Goal: Task Accomplishment & Management: Complete application form

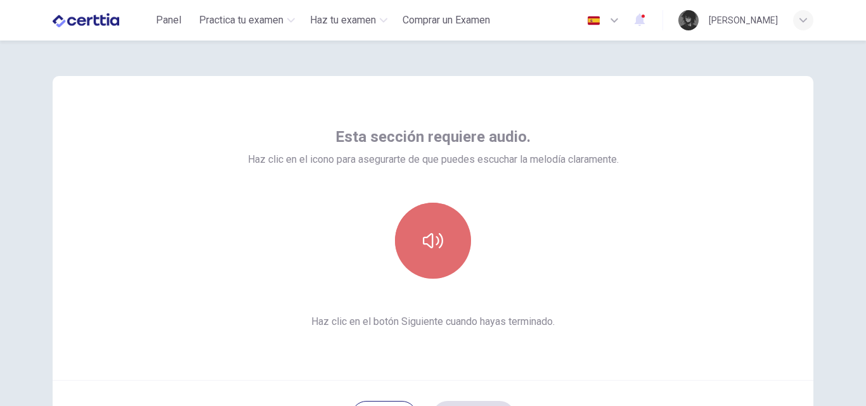
click at [437, 265] on button "button" at bounding box center [433, 241] width 76 height 76
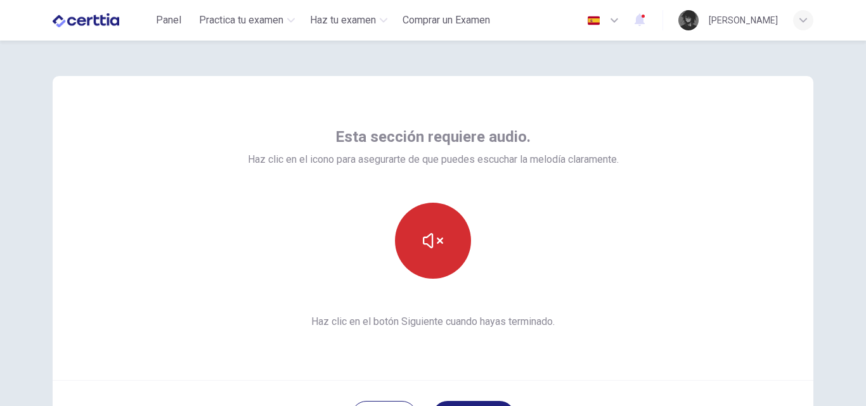
click at [437, 265] on button "button" at bounding box center [433, 241] width 76 height 76
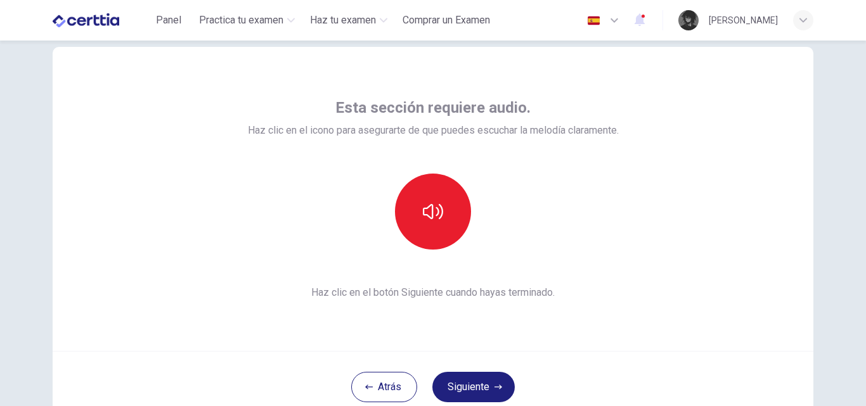
scroll to position [56, 0]
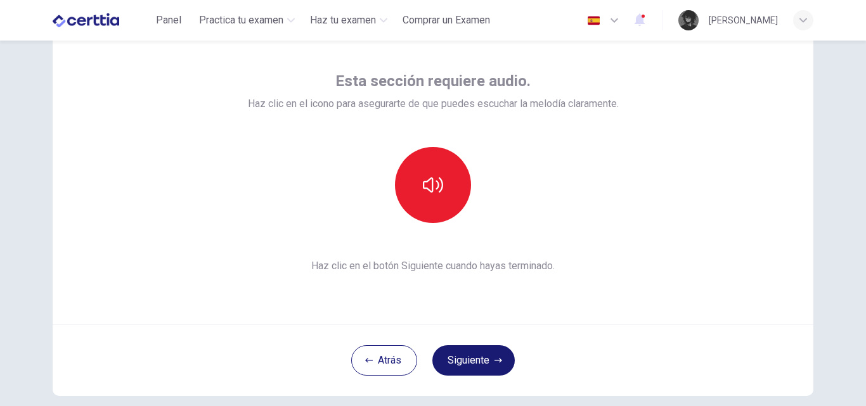
click at [484, 357] on button "Siguiente" at bounding box center [473, 360] width 82 height 30
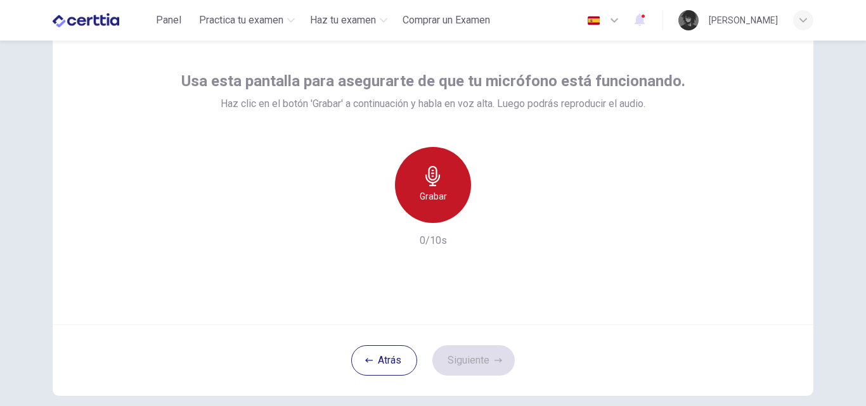
click at [432, 200] on h6 "Grabar" at bounding box center [432, 196] width 27 height 15
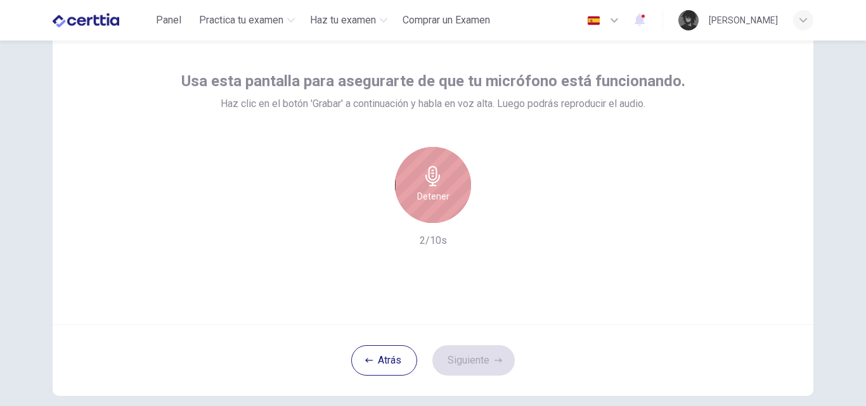
click at [432, 200] on h6 "Detener" at bounding box center [433, 196] width 32 height 15
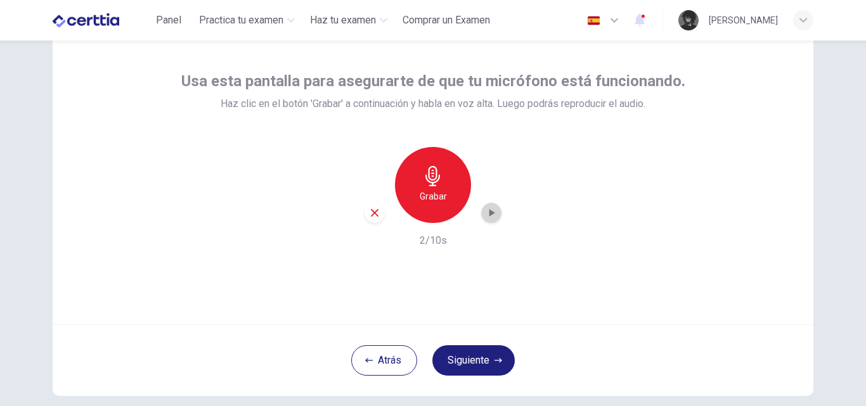
click at [492, 210] on icon "button" at bounding box center [491, 213] width 13 height 13
click at [471, 356] on button "Siguiente" at bounding box center [473, 360] width 82 height 30
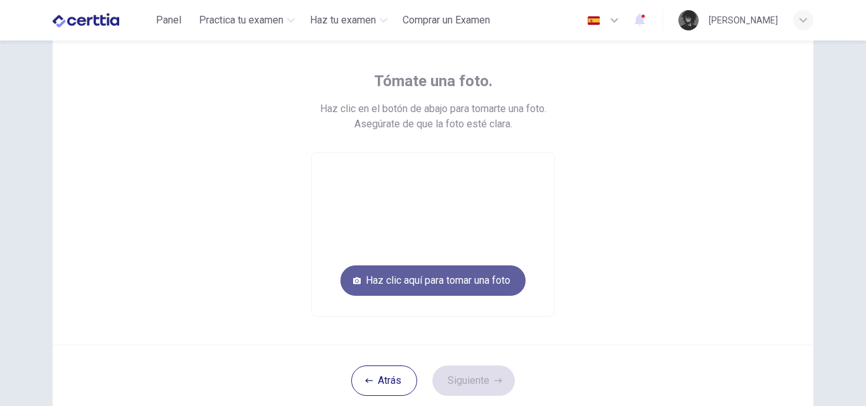
click at [449, 284] on button "Haz clic aquí para tomar una foto" at bounding box center [432, 280] width 185 height 30
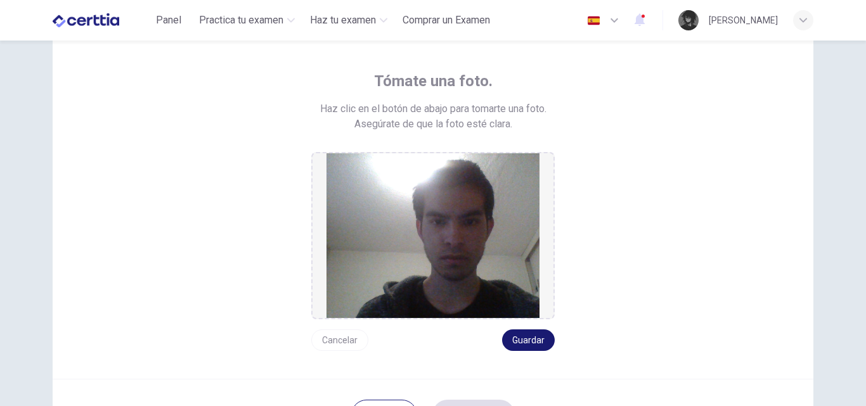
click at [510, 345] on button "Guardar" at bounding box center [528, 340] width 53 height 22
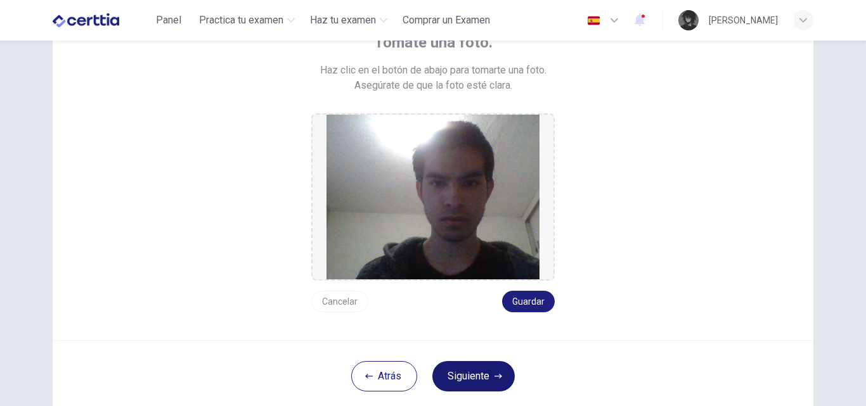
click at [462, 381] on button "Siguiente" at bounding box center [473, 376] width 82 height 30
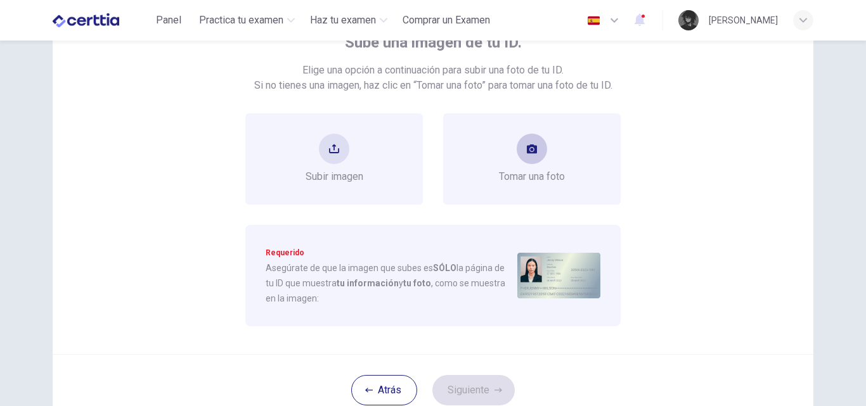
click at [520, 147] on button "take photo" at bounding box center [531, 149] width 30 height 30
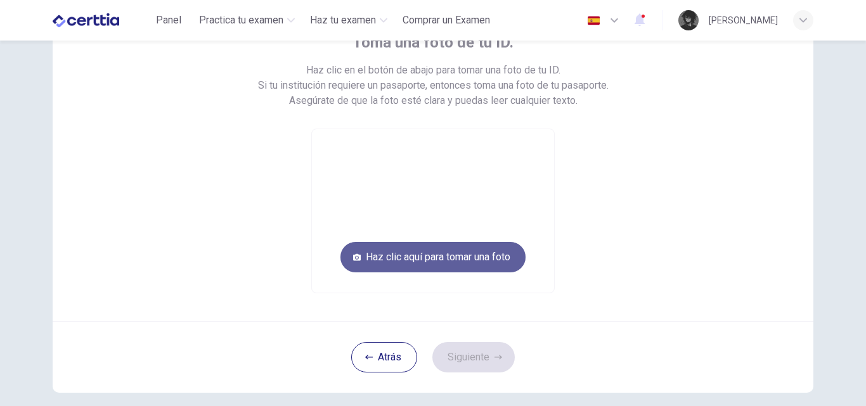
click at [468, 260] on button "Haz clic aquí para tomar una foto" at bounding box center [432, 257] width 185 height 30
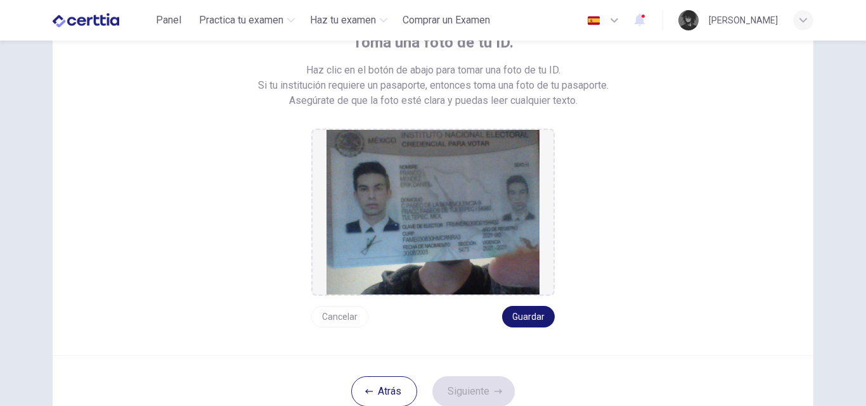
click at [528, 322] on button "Guardar" at bounding box center [528, 317] width 53 height 22
click at [489, 392] on button "Siguiente" at bounding box center [473, 391] width 82 height 30
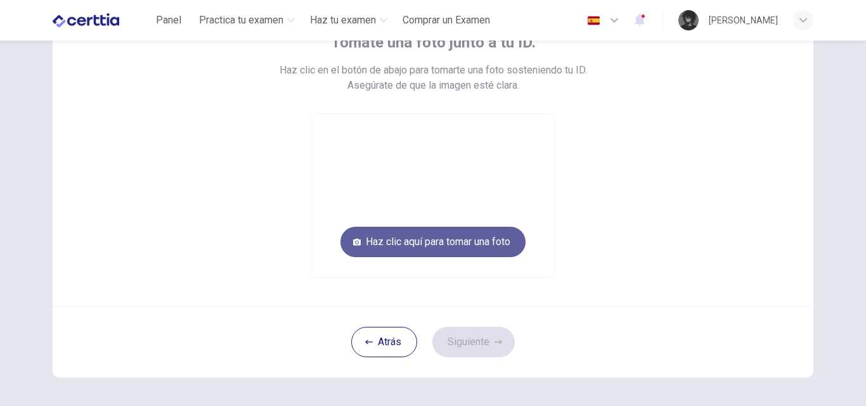
click at [467, 248] on button "Haz clic aquí para tomar una foto" at bounding box center [432, 242] width 185 height 30
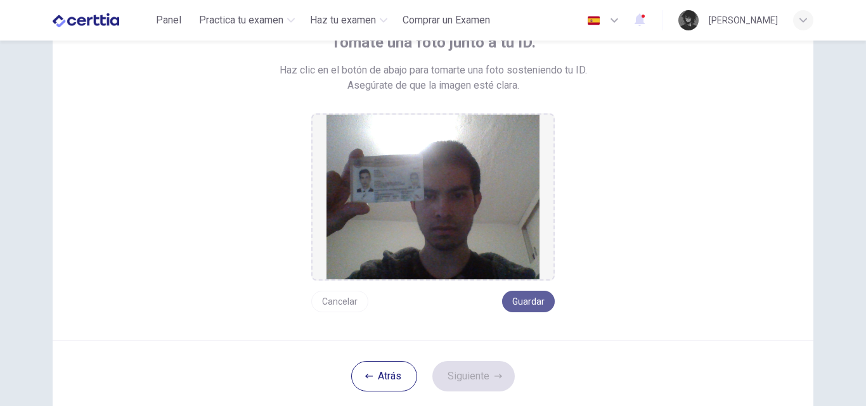
click at [528, 304] on button "Guardar" at bounding box center [528, 302] width 53 height 22
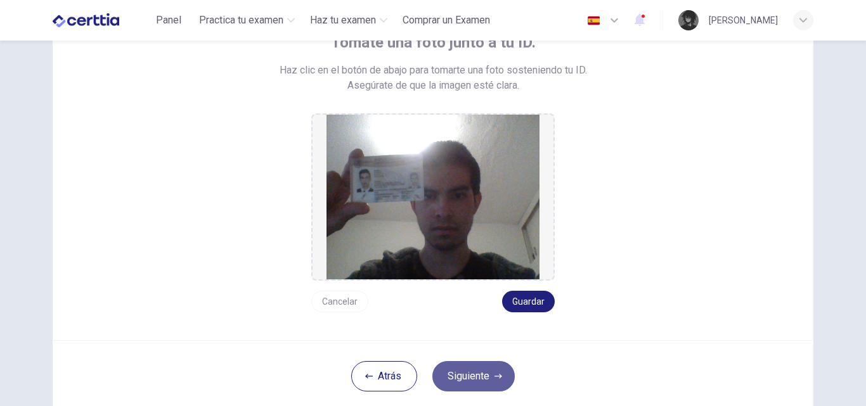
click at [463, 379] on button "Siguiente" at bounding box center [473, 376] width 82 height 30
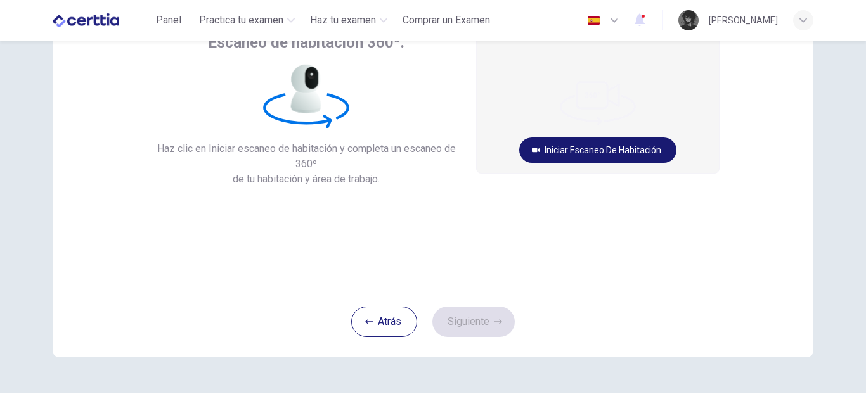
click at [558, 155] on button "Iniciar escaneo de habitación" at bounding box center [597, 149] width 157 height 25
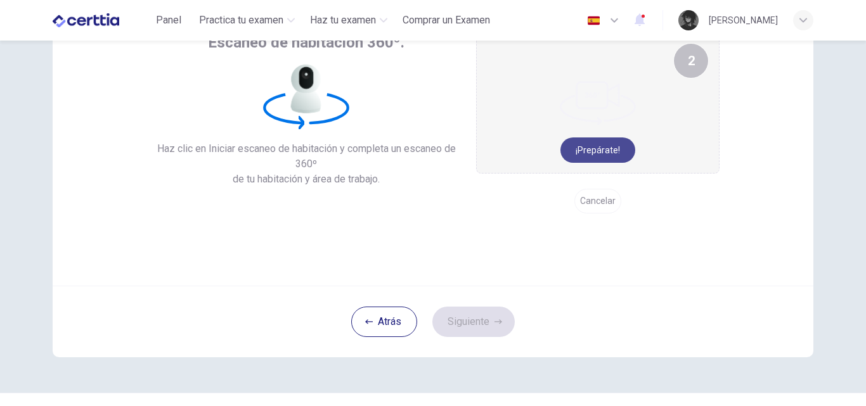
scroll to position [54, 0]
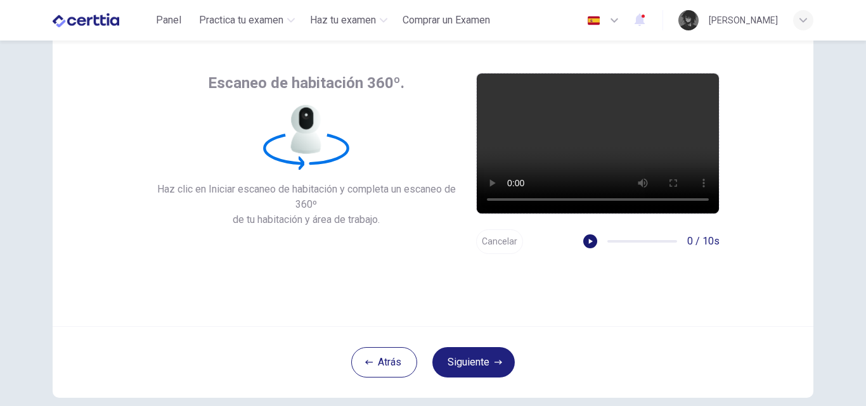
click at [591, 239] on icon "button" at bounding box center [589, 241] width 9 height 9
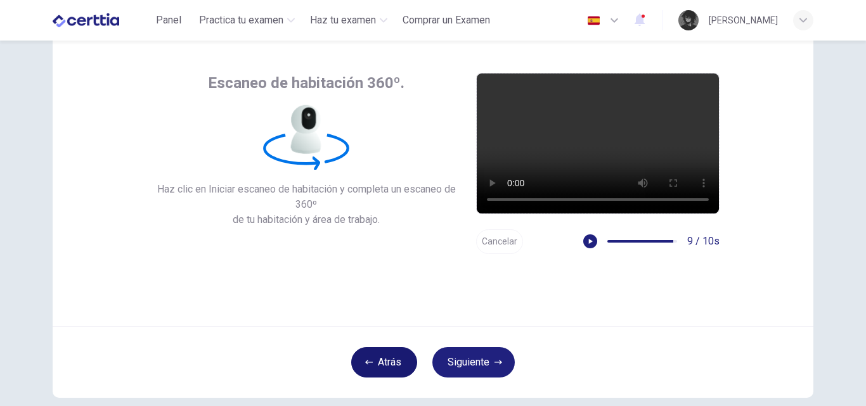
click at [395, 357] on button "Atrás" at bounding box center [384, 362] width 66 height 30
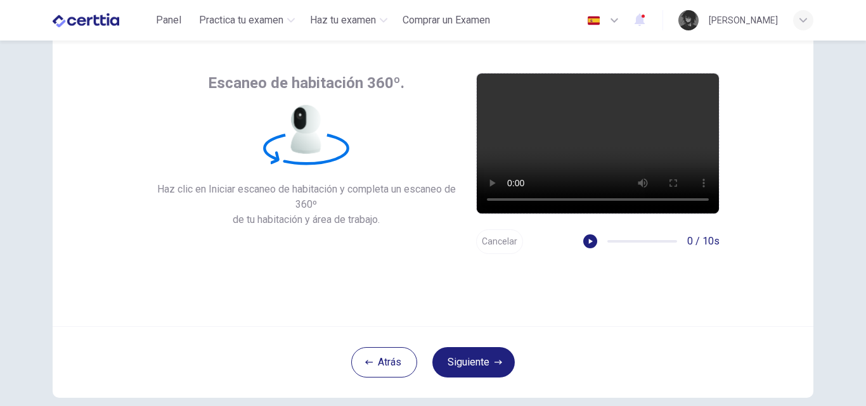
click at [504, 242] on button "Cancelar" at bounding box center [499, 241] width 47 height 25
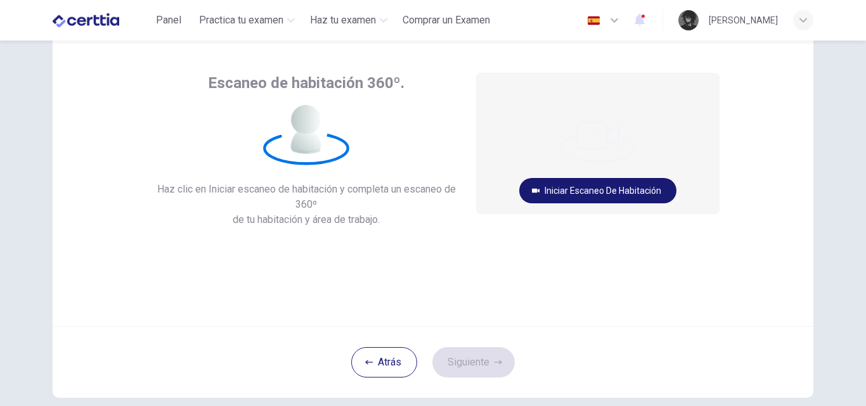
click at [591, 189] on button "Iniciar escaneo de habitación" at bounding box center [597, 190] width 157 height 25
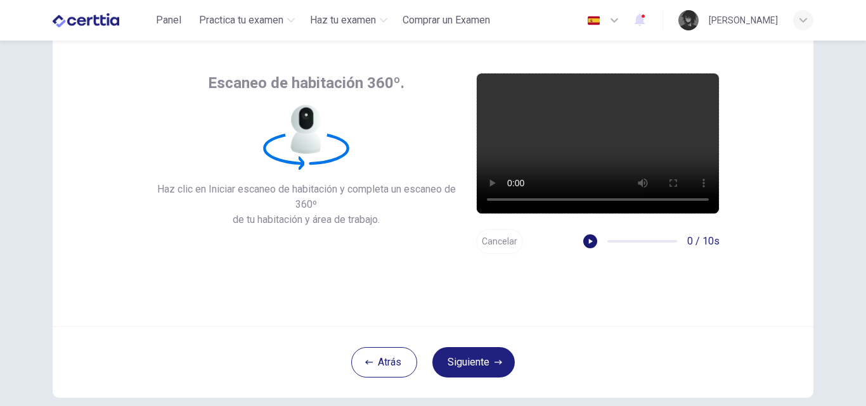
click at [589, 241] on icon "button" at bounding box center [591, 241] width 4 height 5
click at [466, 366] on button "Siguiente" at bounding box center [473, 362] width 82 height 30
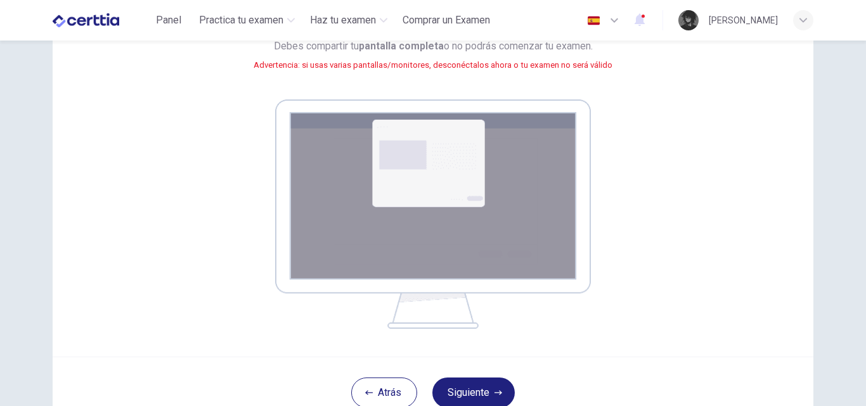
scroll to position [162, 0]
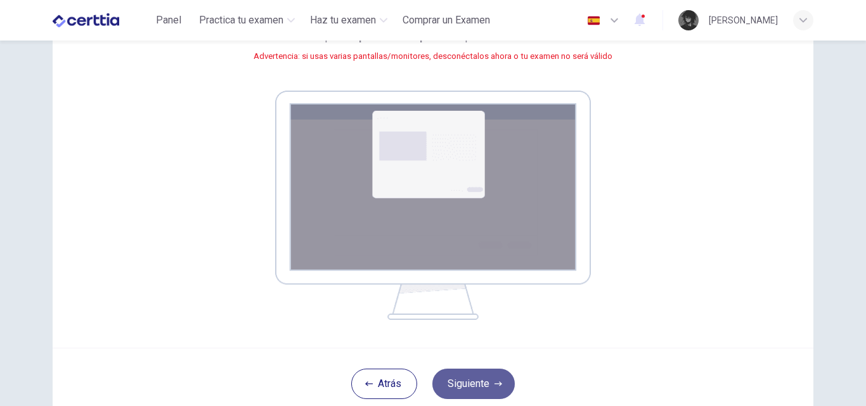
click at [468, 386] on button "Siguiente" at bounding box center [473, 384] width 82 height 30
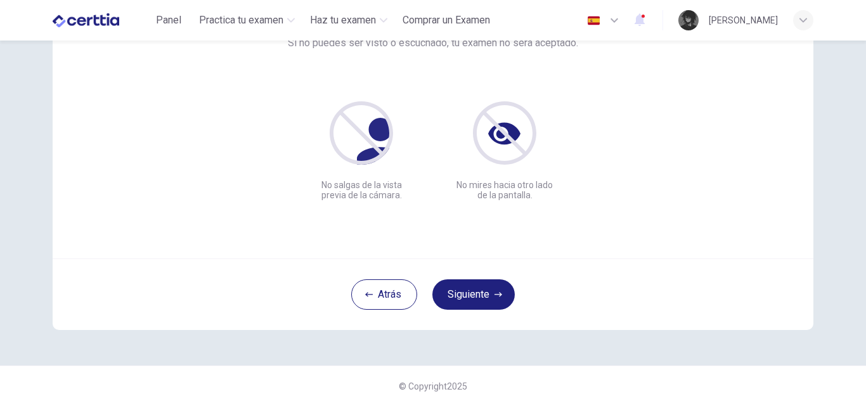
scroll to position [122, 0]
click at [496, 298] on icon "button" at bounding box center [498, 295] width 8 height 8
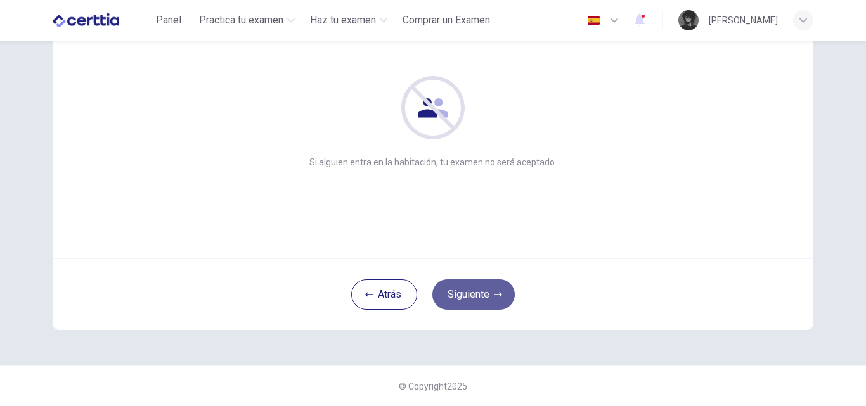
click at [494, 293] on icon "button" at bounding box center [498, 295] width 8 height 8
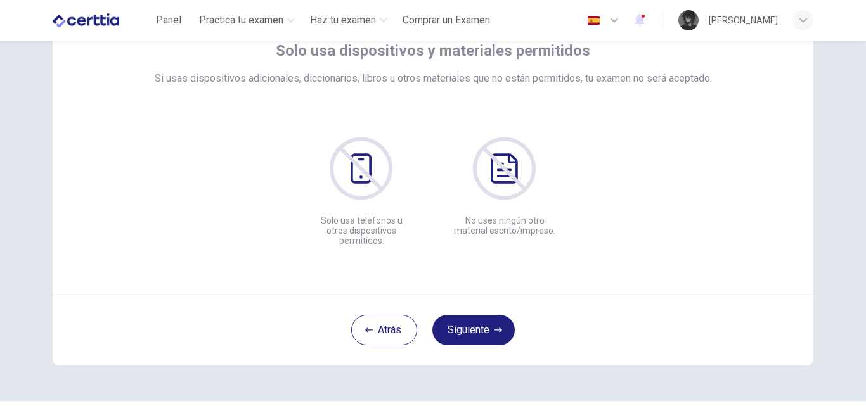
scroll to position [85, 0]
click at [460, 333] on button "Siguiente" at bounding box center [473, 331] width 82 height 30
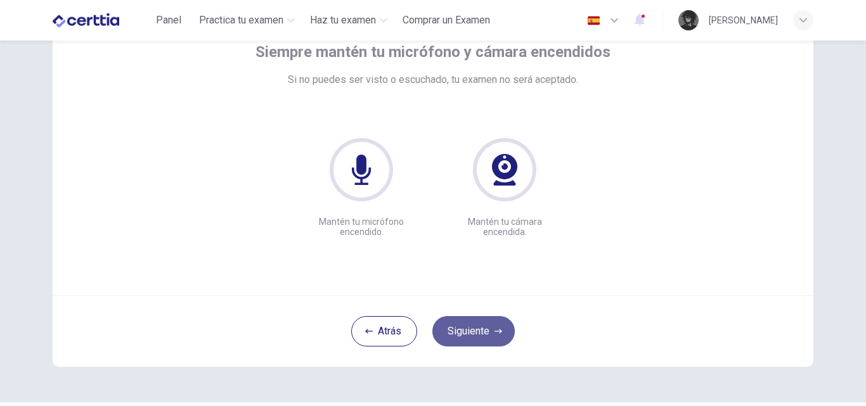
click at [460, 333] on button "Siguiente" at bounding box center [473, 331] width 82 height 30
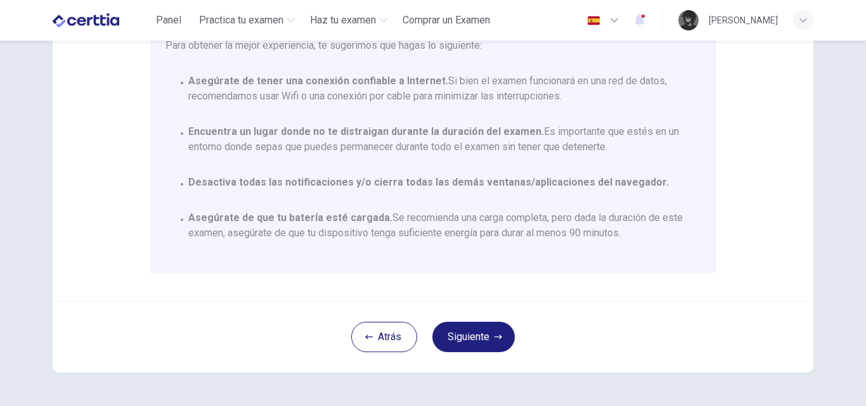
scroll to position [74, 0]
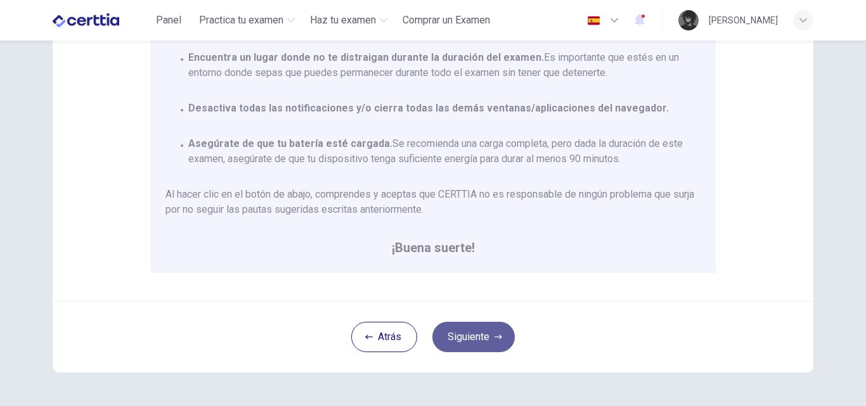
click at [481, 330] on button "Siguiente" at bounding box center [473, 337] width 82 height 30
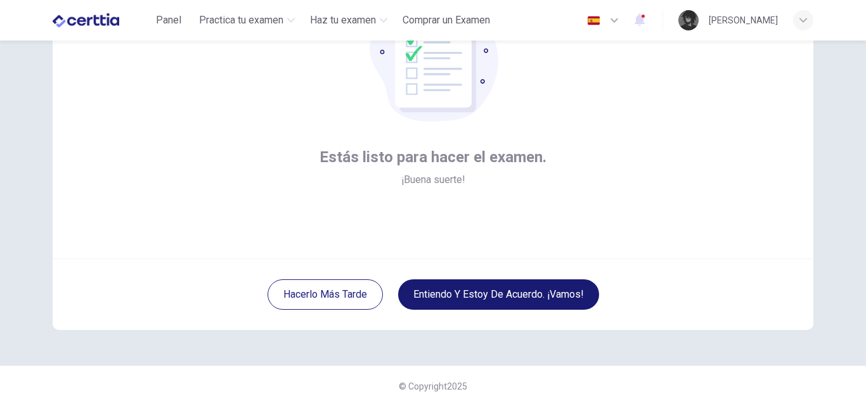
scroll to position [122, 0]
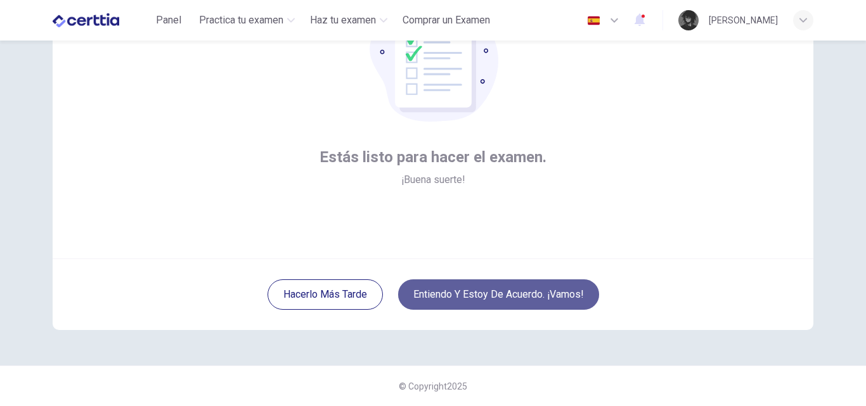
click at [499, 297] on button "Entiendo y estoy de acuerdo. ¡Vamos!" at bounding box center [498, 294] width 201 height 30
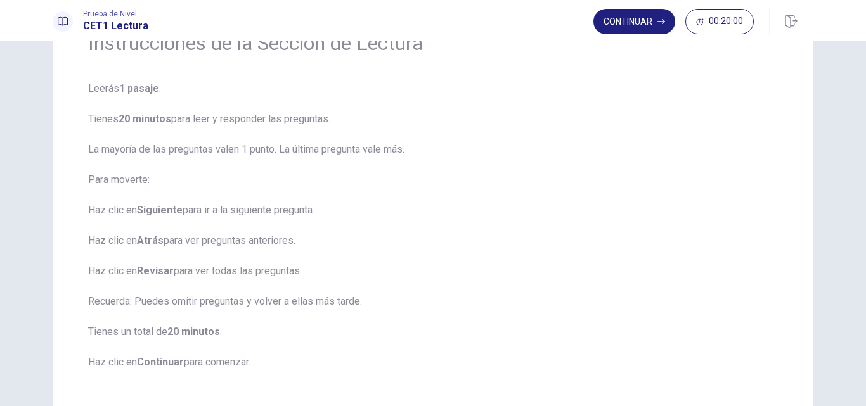
scroll to position [53, 0]
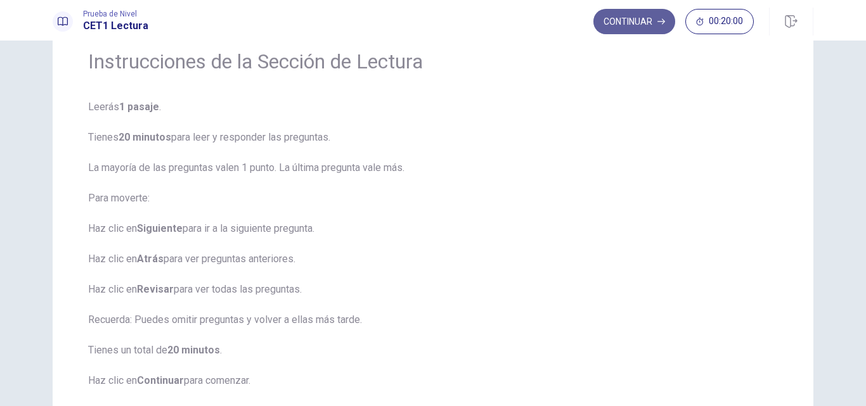
click at [622, 27] on button "Continuar" at bounding box center [634, 21] width 82 height 25
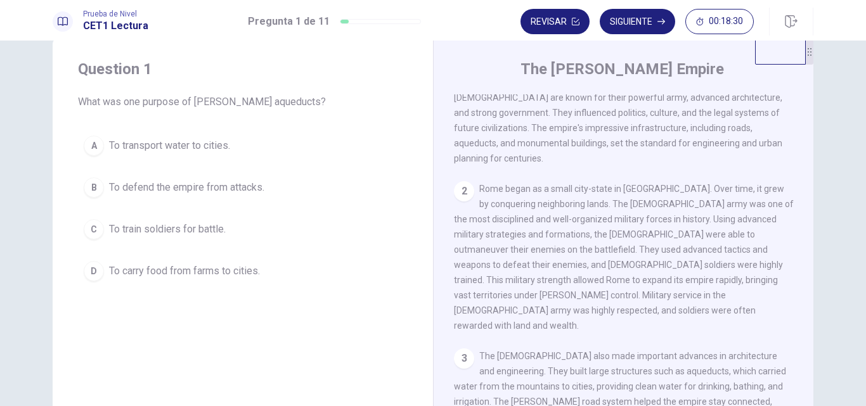
scroll to position [176, 0]
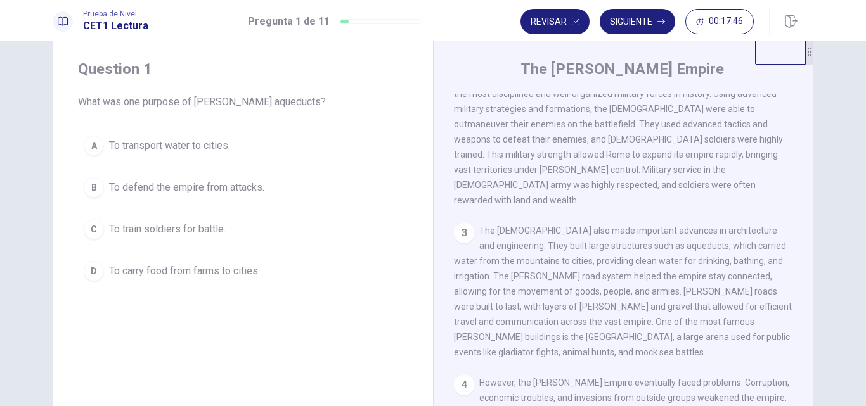
click at [202, 141] on span "To transport water to cities." at bounding box center [169, 145] width 121 height 15
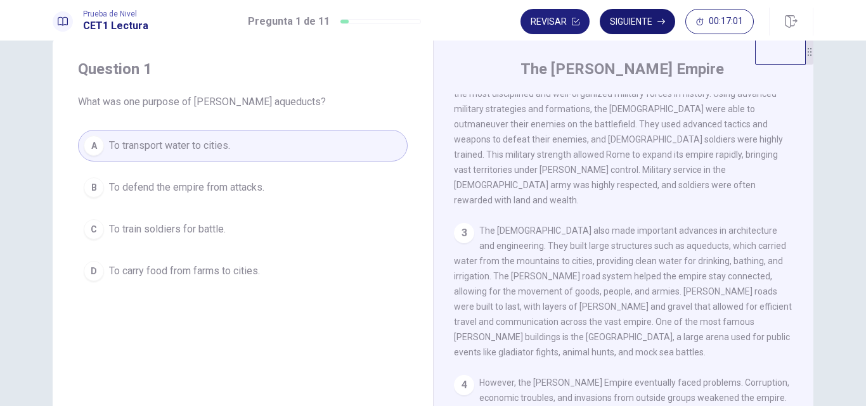
click at [623, 27] on button "Siguiente" at bounding box center [636, 21] width 75 height 25
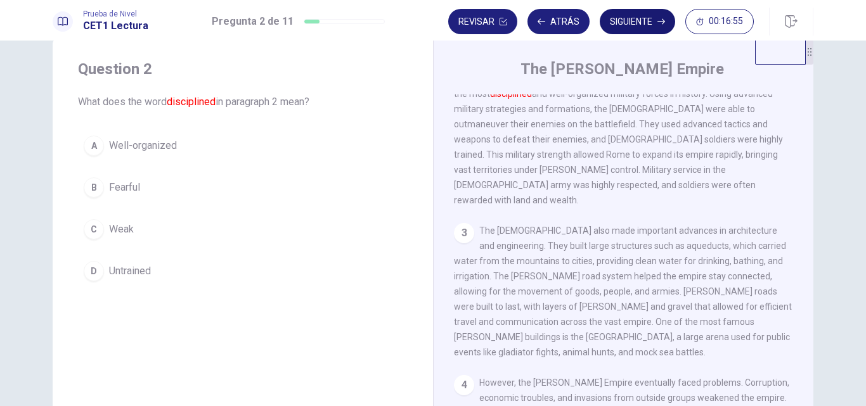
scroll to position [126, 0]
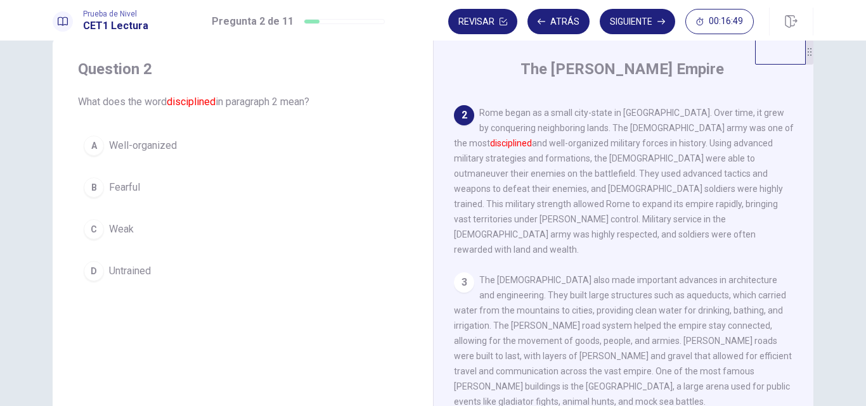
click at [183, 148] on button "A Well-organized" at bounding box center [242, 146] width 329 height 32
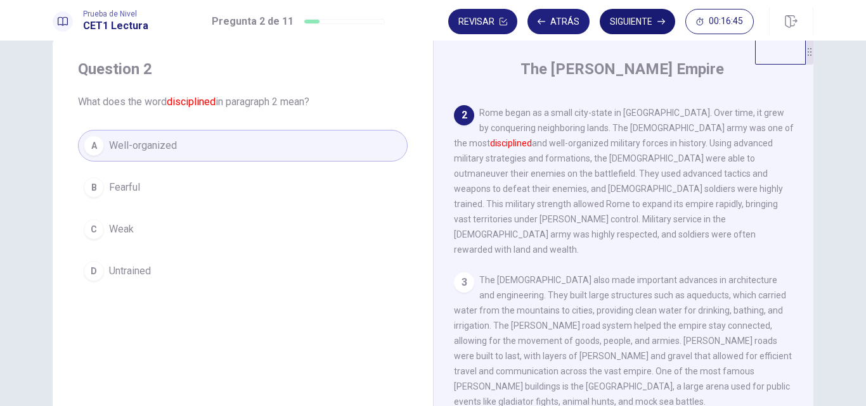
click at [628, 25] on button "Siguiente" at bounding box center [636, 21] width 75 height 25
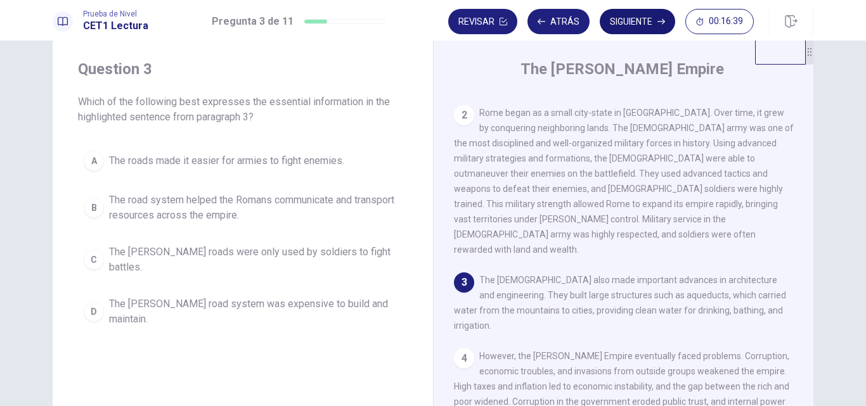
scroll to position [266, 0]
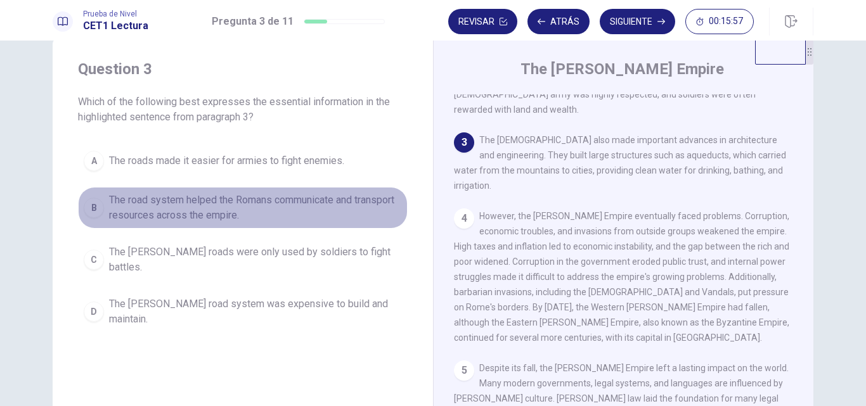
click at [247, 217] on span "The road system helped the Romans communicate and transport resources across th…" at bounding box center [255, 208] width 293 height 30
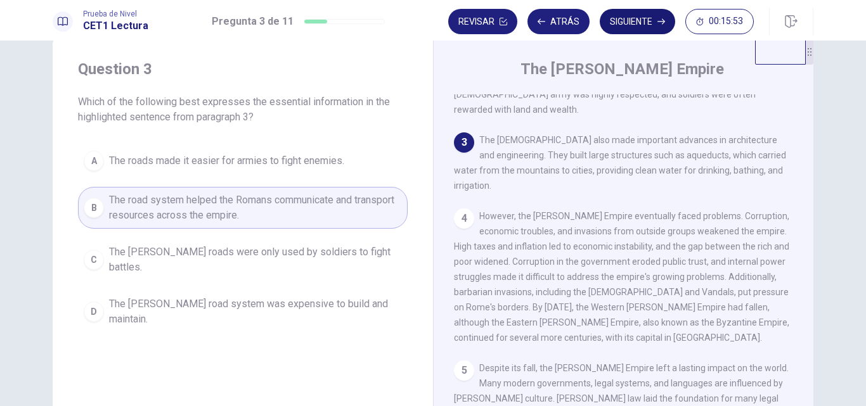
click at [631, 18] on button "Siguiente" at bounding box center [636, 21] width 75 height 25
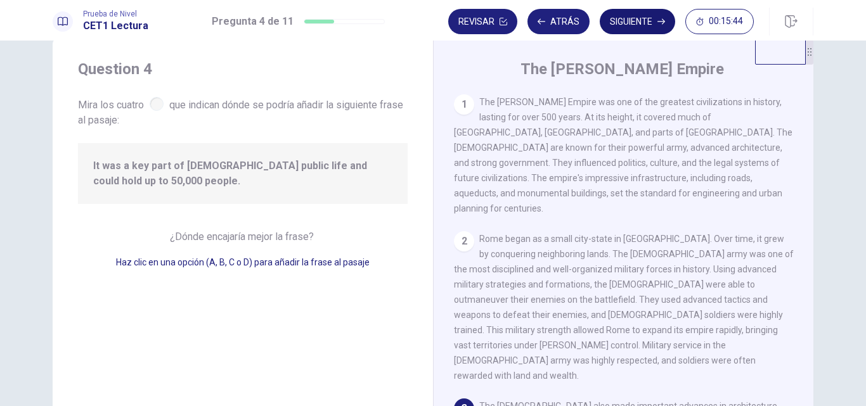
scroll to position [203, 0]
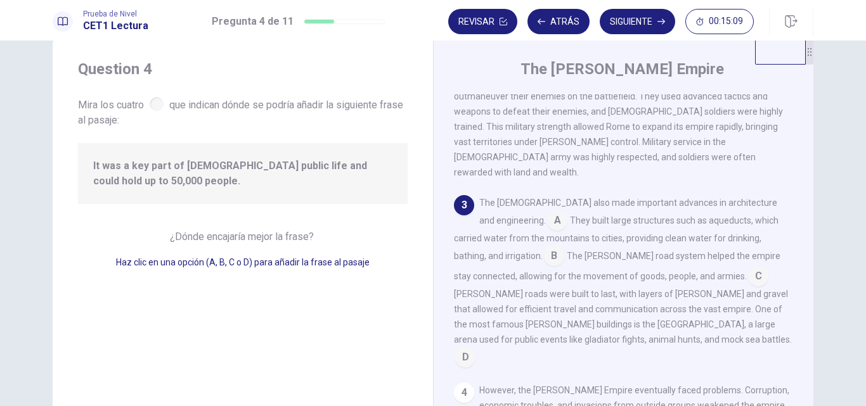
click at [475, 348] on input at bounding box center [465, 358] width 20 height 20
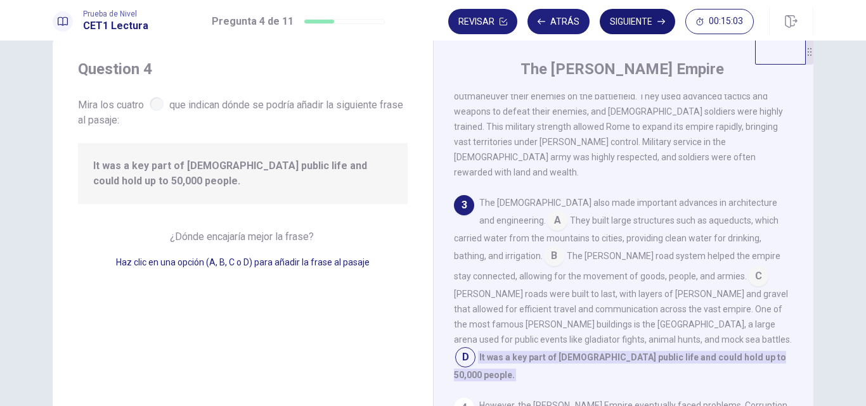
click at [635, 16] on button "Siguiente" at bounding box center [636, 21] width 75 height 25
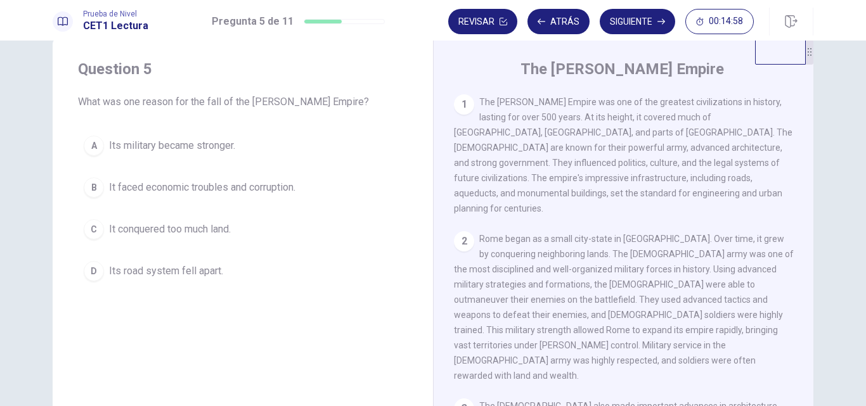
click at [765, 176] on span "The Roman Empire was one of the greatest civilizations in history, lasting for …" at bounding box center [623, 155] width 338 height 117
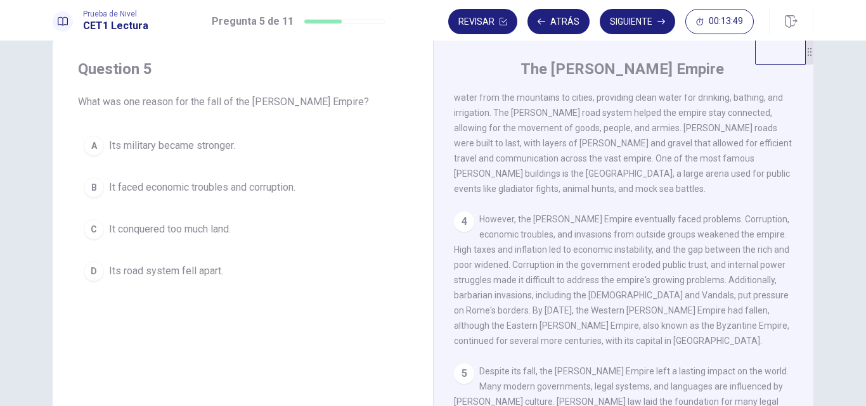
click at [244, 186] on span "It faced economic troubles and corruption." at bounding box center [202, 187] width 186 height 15
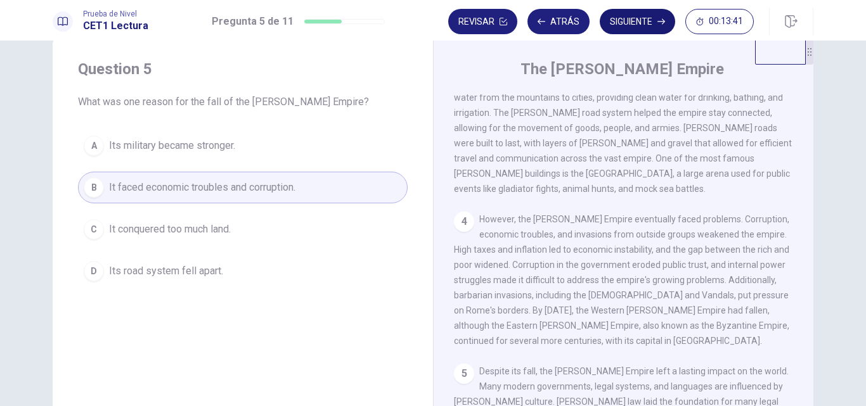
click at [637, 16] on button "Siguiente" at bounding box center [636, 21] width 75 height 25
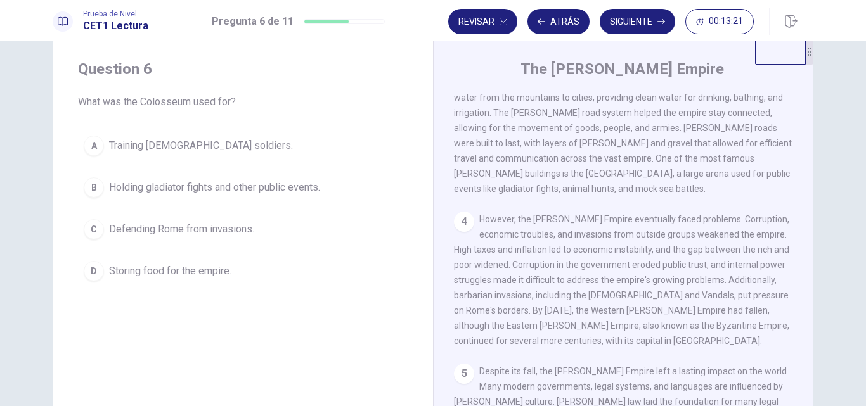
click at [268, 188] on span "Holding gladiator fights and other public events." at bounding box center [214, 187] width 211 height 15
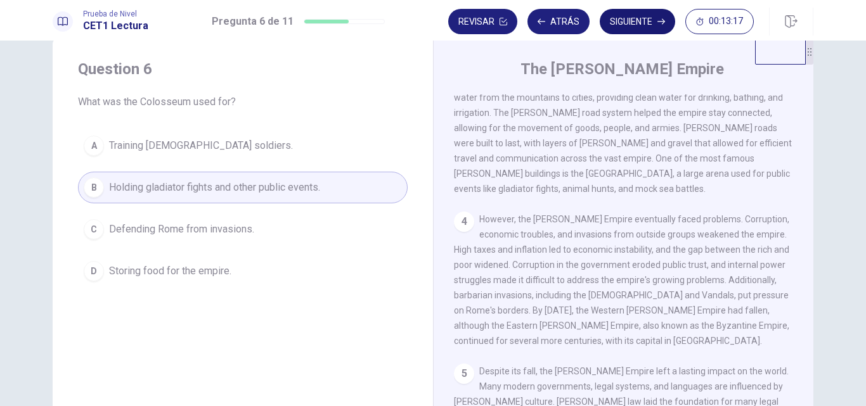
click at [633, 24] on button "Siguiente" at bounding box center [636, 21] width 75 height 25
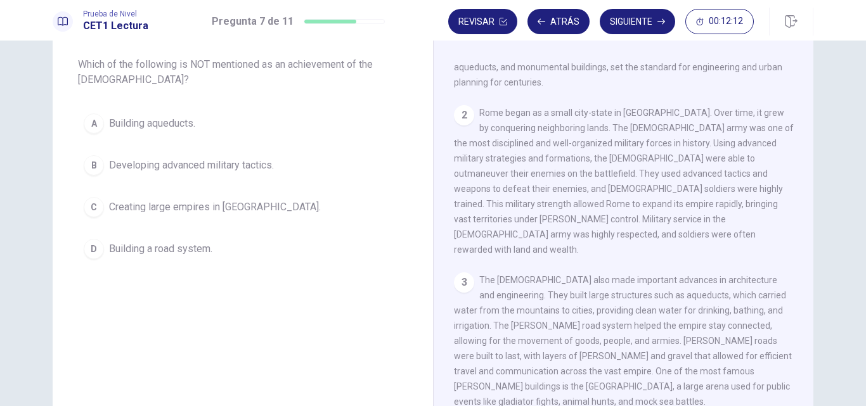
scroll to position [0, 0]
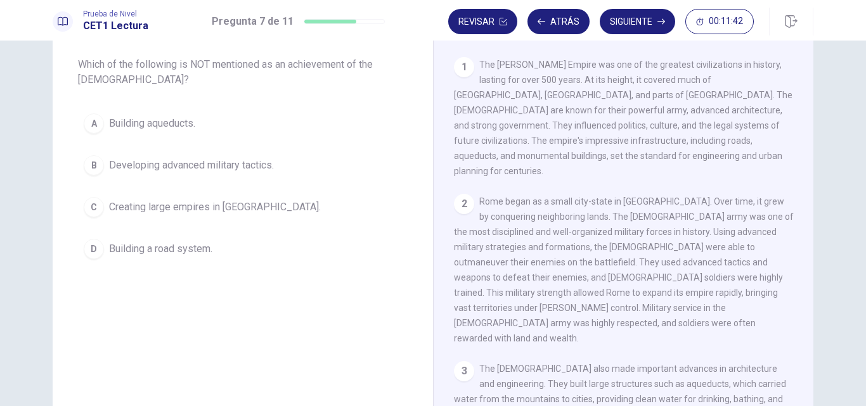
click at [236, 208] on span "Creating large empires in Africa." at bounding box center [215, 207] width 212 height 15
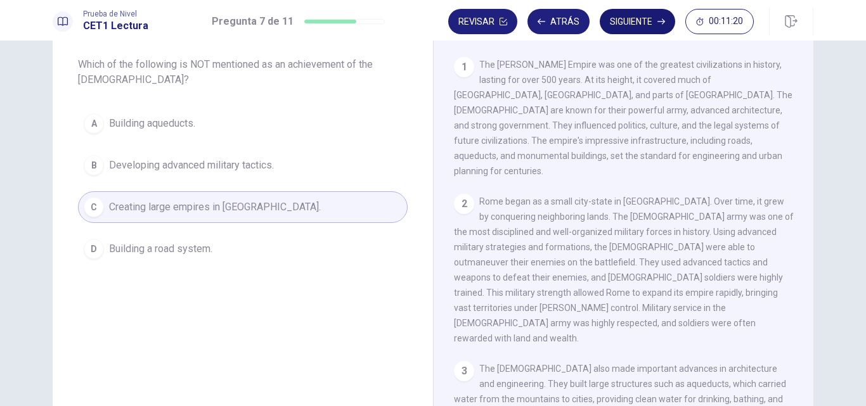
click at [636, 23] on button "Siguiente" at bounding box center [636, 21] width 75 height 25
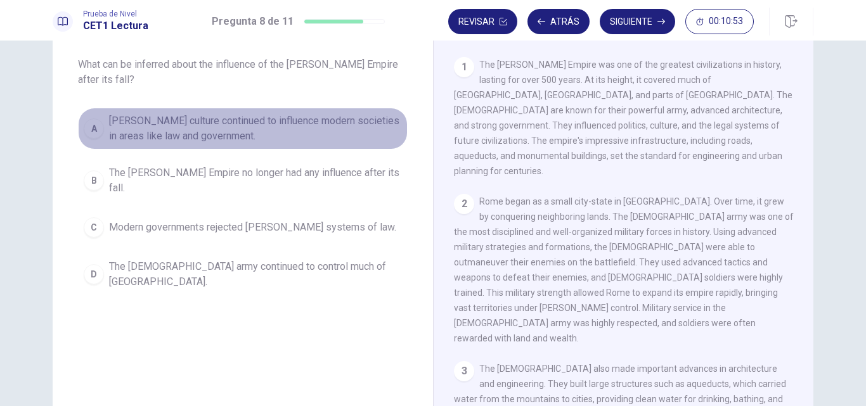
click at [311, 135] on span "Roman culture continued to influence modern societies in areas like law and gov…" at bounding box center [255, 128] width 293 height 30
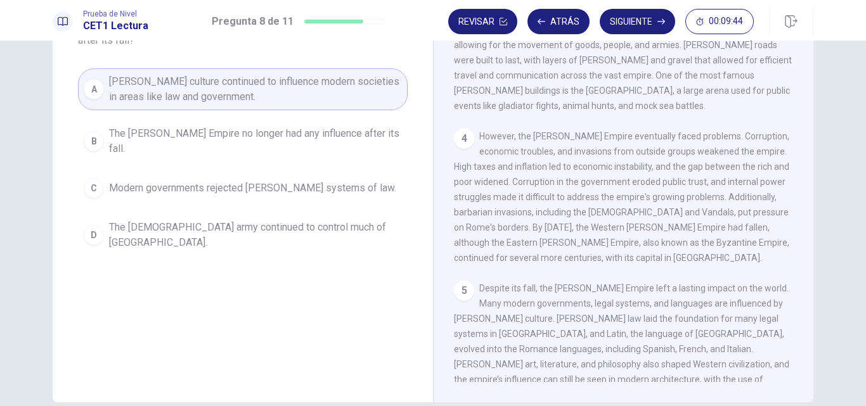
scroll to position [122, 0]
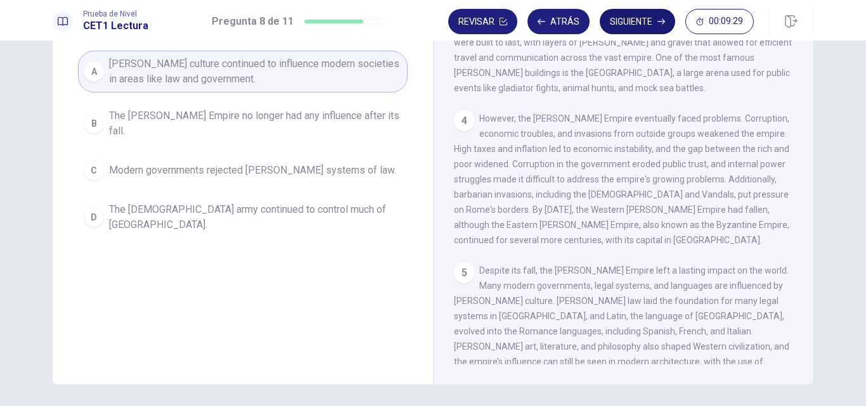
click at [625, 22] on button "Siguiente" at bounding box center [636, 21] width 75 height 25
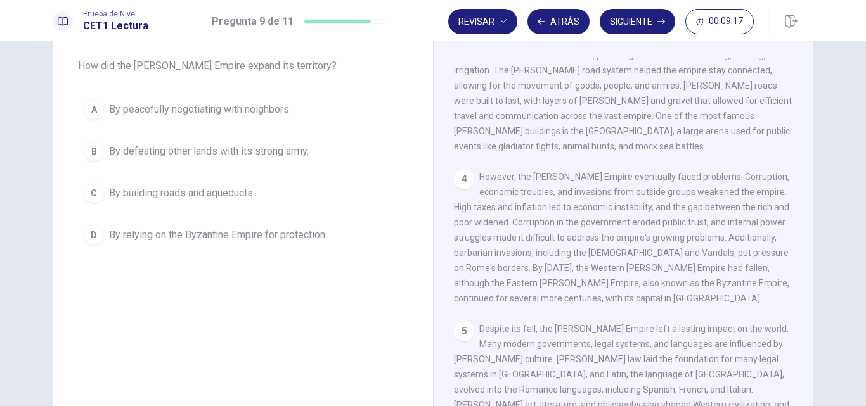
scroll to position [66, 0]
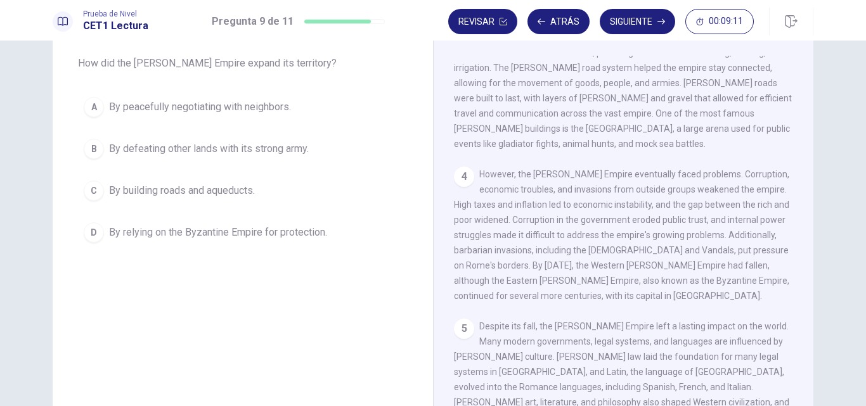
click at [269, 153] on span "By defeating other lands with its strong army." at bounding box center [209, 148] width 200 height 15
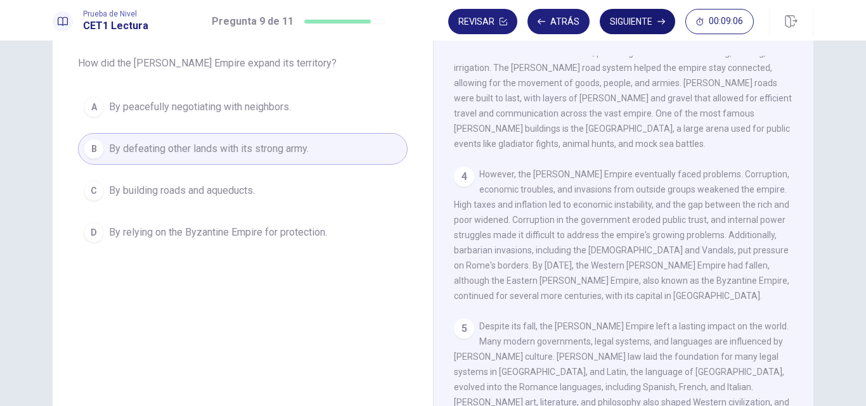
click at [633, 19] on button "Siguiente" at bounding box center [636, 21] width 75 height 25
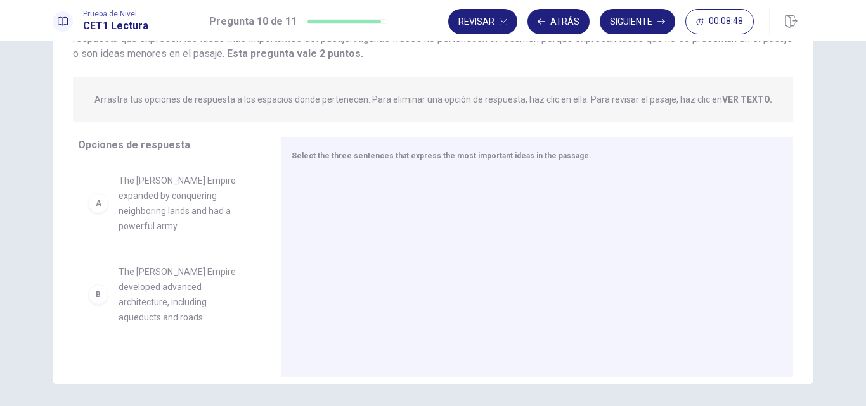
scroll to position [144, 0]
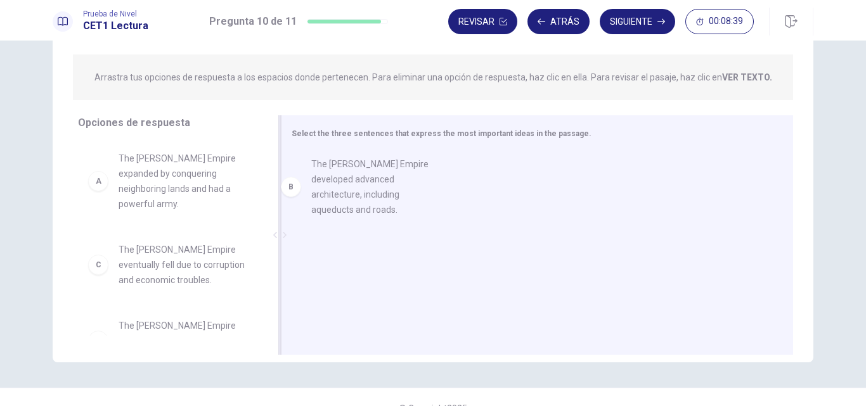
drag, startPoint x: 197, startPoint y: 262, endPoint x: 403, endPoint y: 188, distance: 218.9
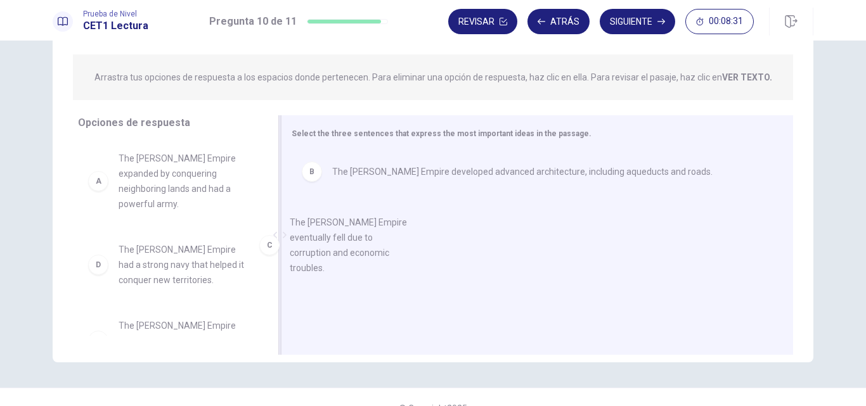
drag, startPoint x: 203, startPoint y: 250, endPoint x: 432, endPoint y: 243, distance: 228.9
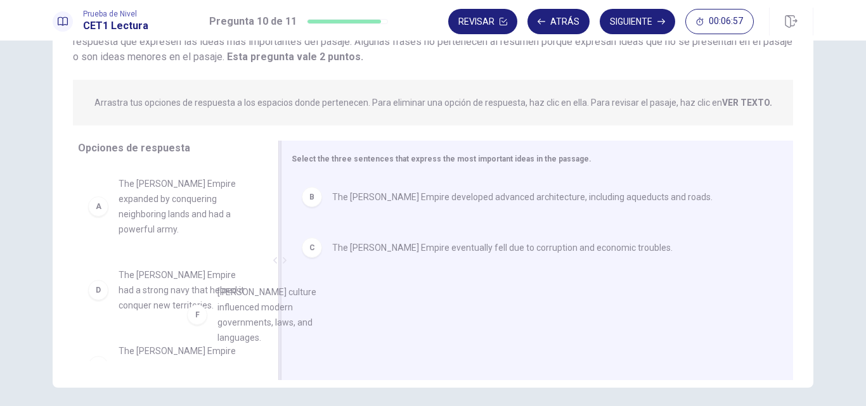
scroll to position [99, 0]
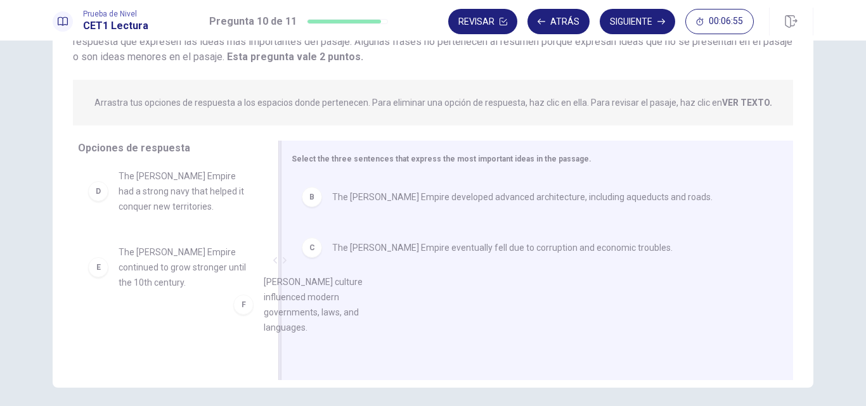
drag, startPoint x: 188, startPoint y: 342, endPoint x: 447, endPoint y: 307, distance: 261.4
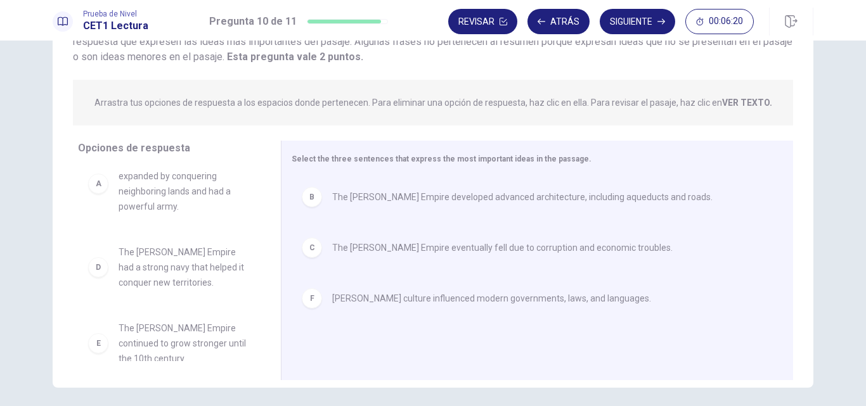
scroll to position [4, 0]
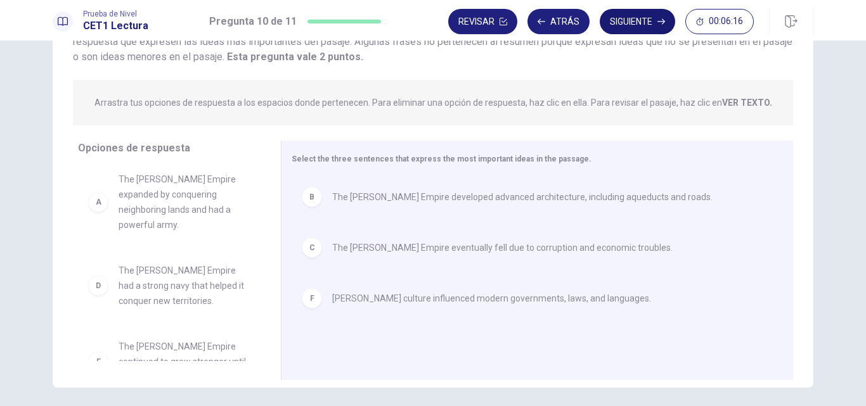
click at [630, 25] on button "Siguiente" at bounding box center [636, 21] width 75 height 25
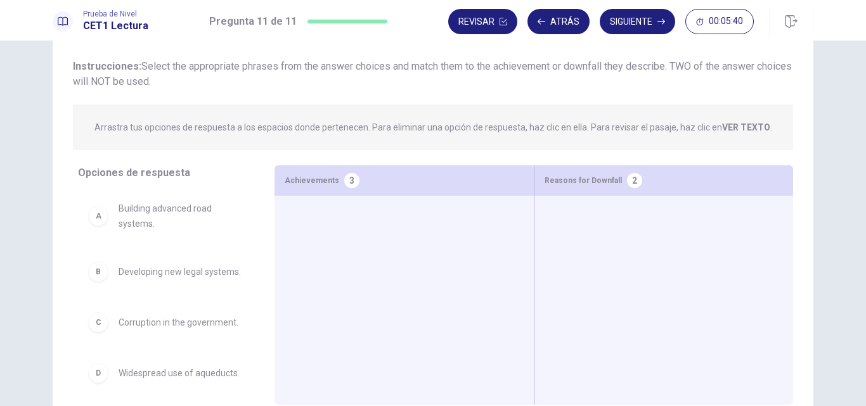
scroll to position [88, 0]
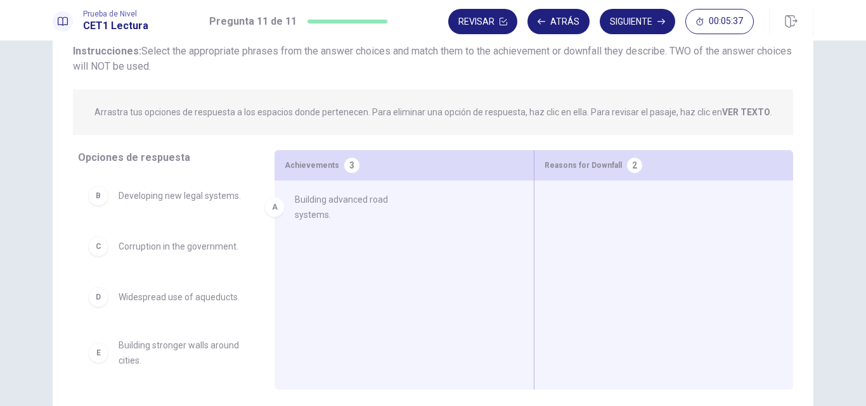
drag, startPoint x: 154, startPoint y: 210, endPoint x: 337, endPoint y: 217, distance: 183.2
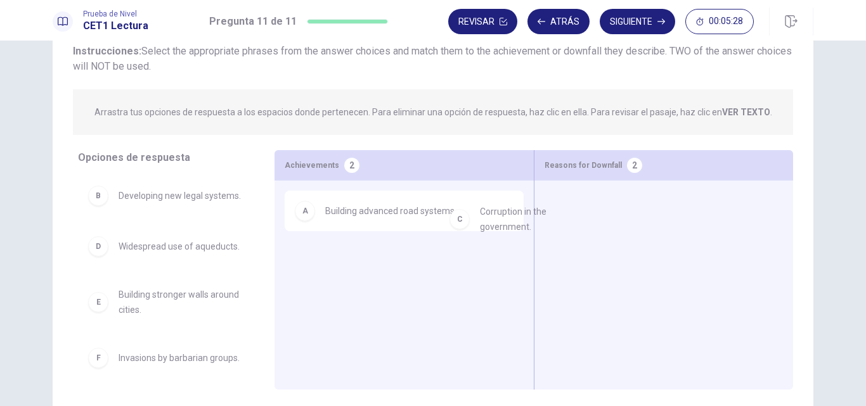
drag, startPoint x: 274, startPoint y: 250, endPoint x: 623, endPoint y: 213, distance: 351.1
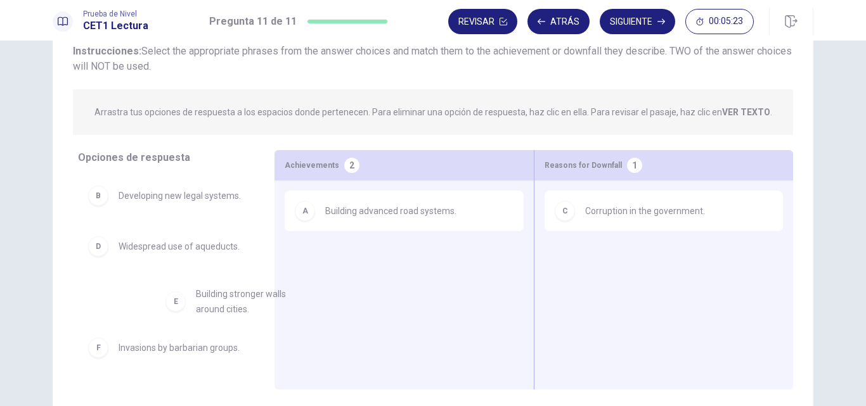
scroll to position [1, 0]
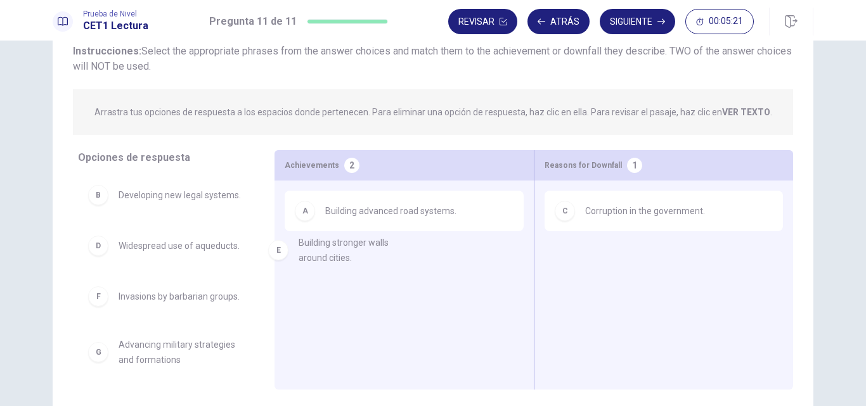
drag, startPoint x: 191, startPoint y: 327, endPoint x: 421, endPoint y: 248, distance: 243.9
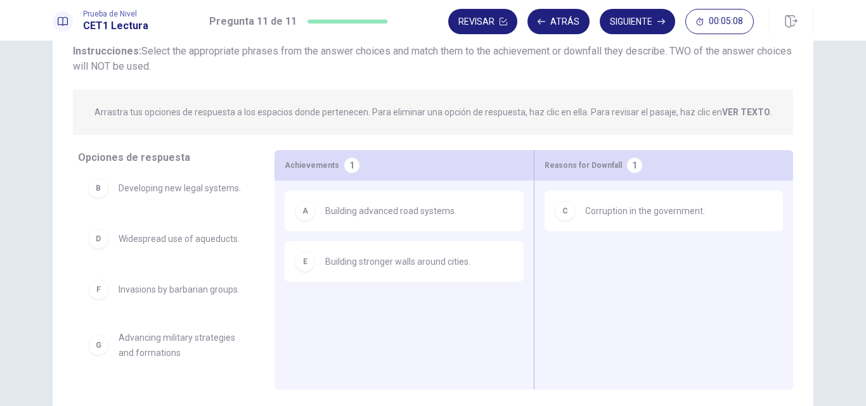
scroll to position [24, 0]
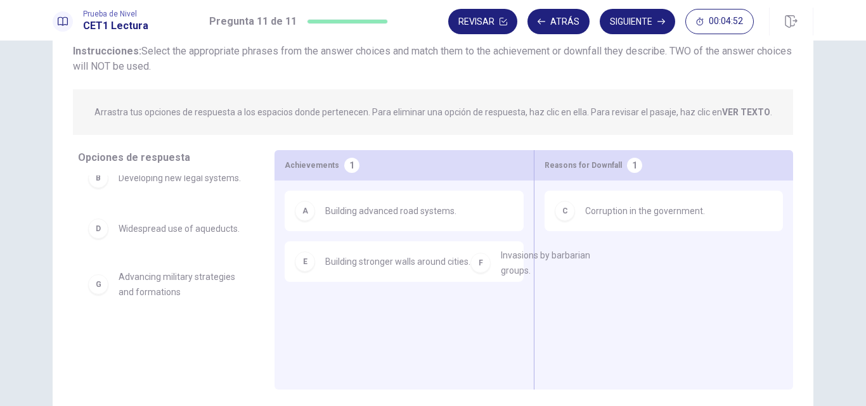
drag, startPoint x: 169, startPoint y: 302, endPoint x: 734, endPoint y: 259, distance: 566.2
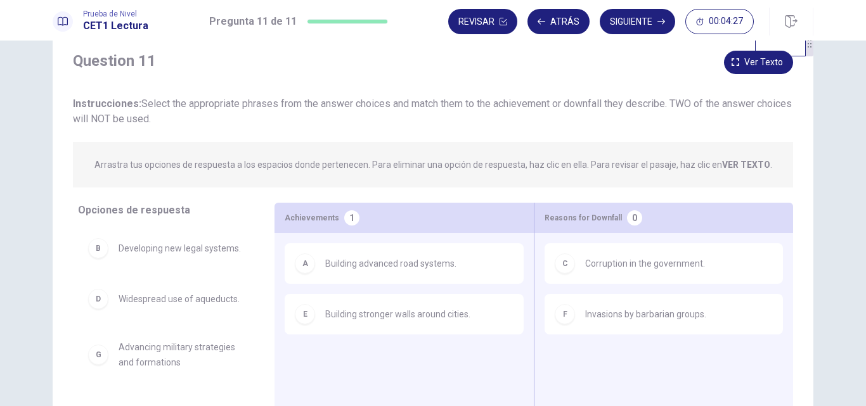
scroll to position [124, 0]
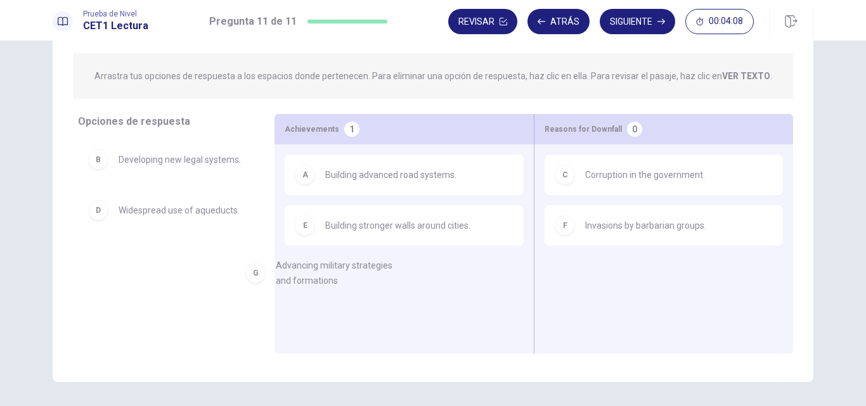
drag, startPoint x: 187, startPoint y: 264, endPoint x: 416, endPoint y: 285, distance: 229.7
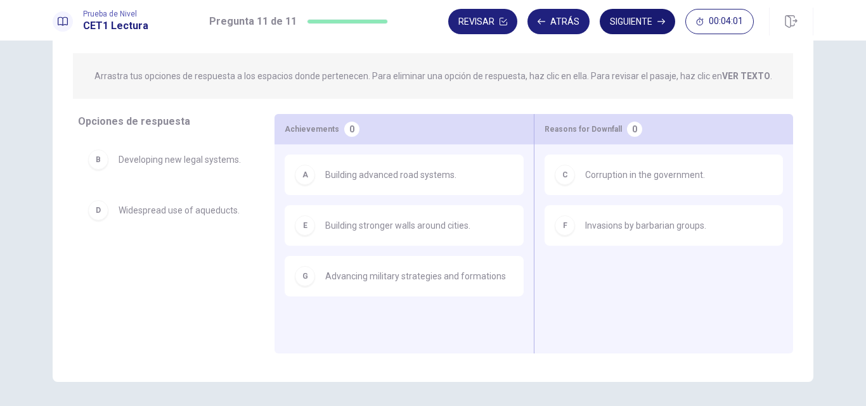
click at [637, 23] on button "Siguiente" at bounding box center [636, 21] width 75 height 25
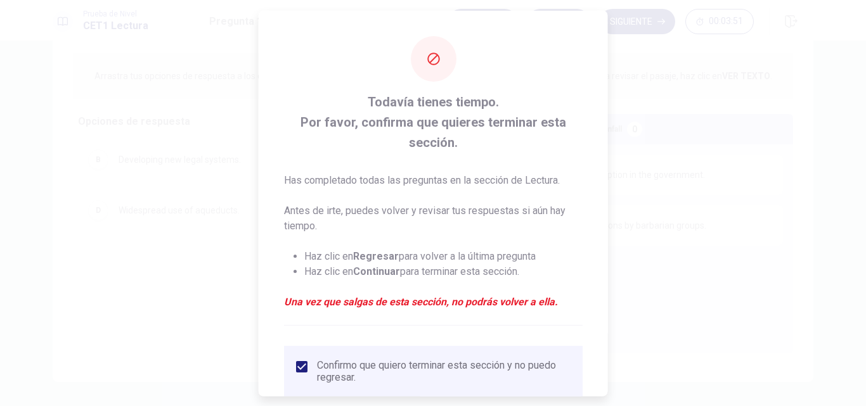
scroll to position [87, 0]
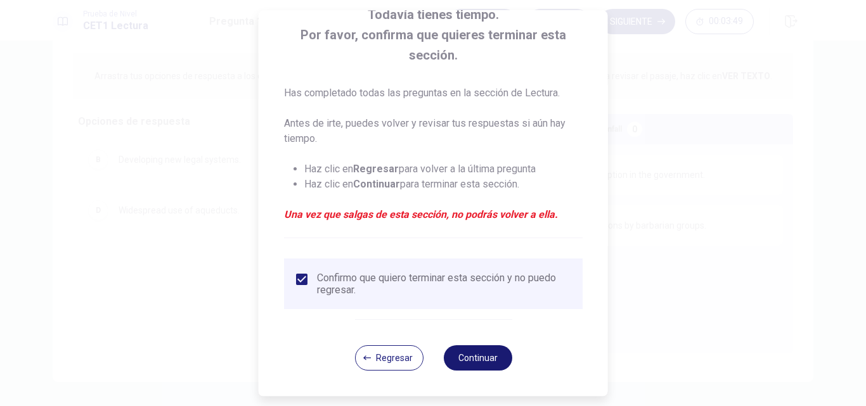
click at [467, 361] on button "Continuar" at bounding box center [477, 357] width 68 height 25
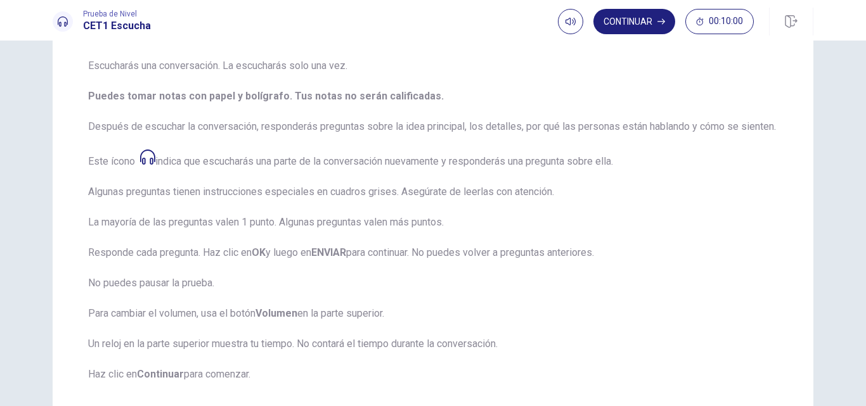
scroll to position [168, 0]
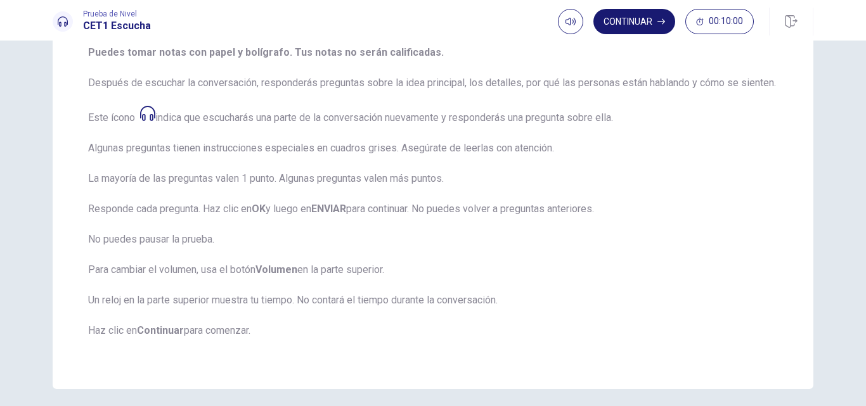
click at [647, 23] on button "Continuar" at bounding box center [634, 21] width 82 height 25
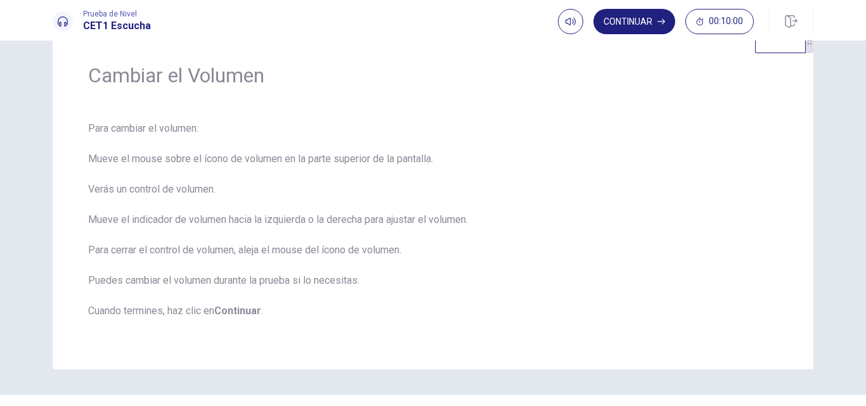
scroll to position [38, 0]
click at [637, 19] on button "Continuar" at bounding box center [634, 21] width 82 height 25
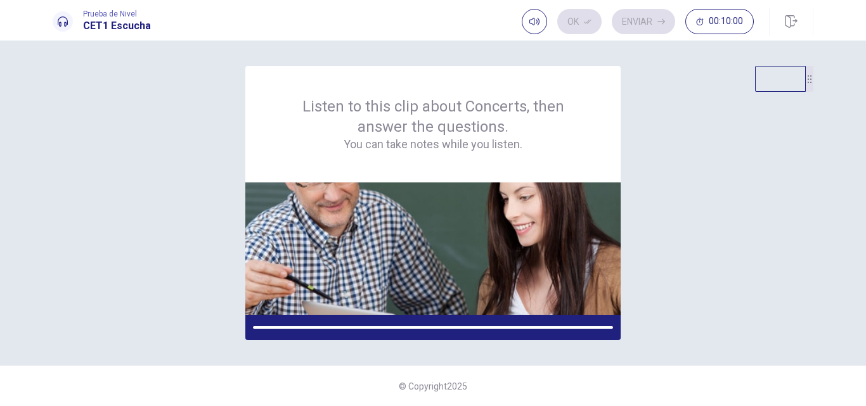
scroll to position [0, 0]
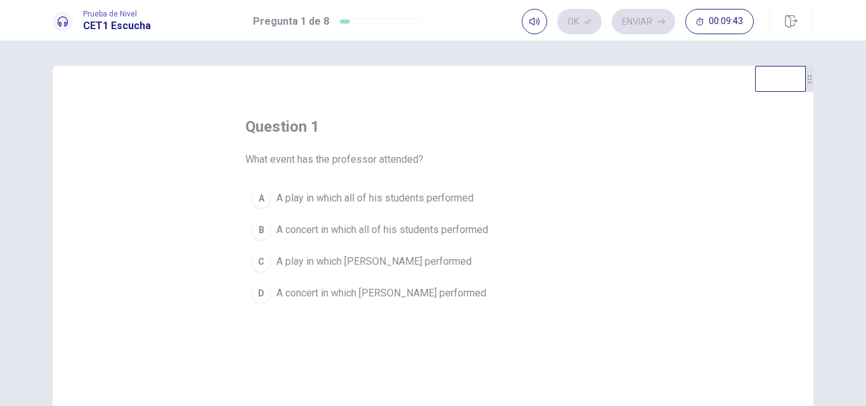
click at [381, 300] on span "A concert in which Julia performed" at bounding box center [381, 293] width 210 height 15
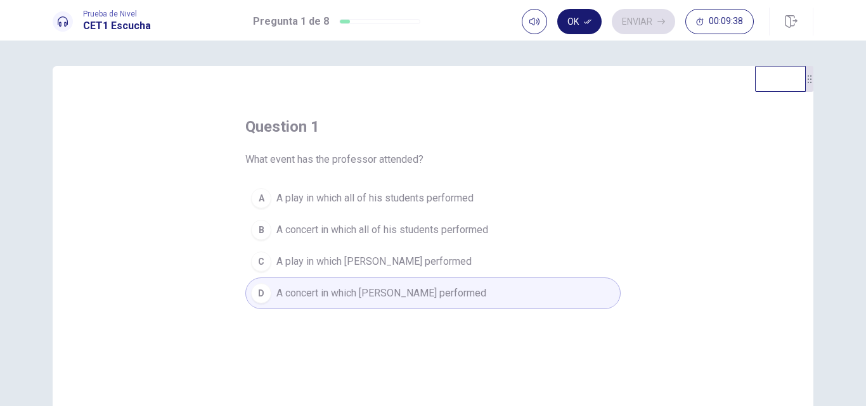
click at [584, 25] on button "Ok" at bounding box center [579, 21] width 44 height 25
click at [647, 22] on button "Enviar" at bounding box center [642, 21] width 63 height 25
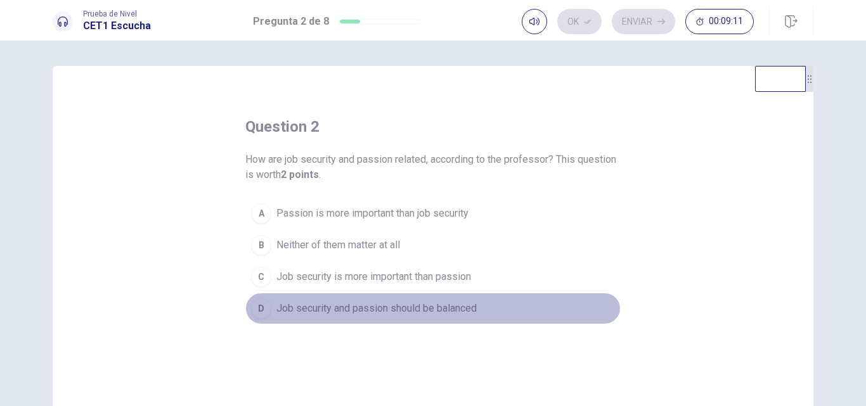
click at [416, 307] on span "Job security and passion should be balanced" at bounding box center [376, 308] width 200 height 15
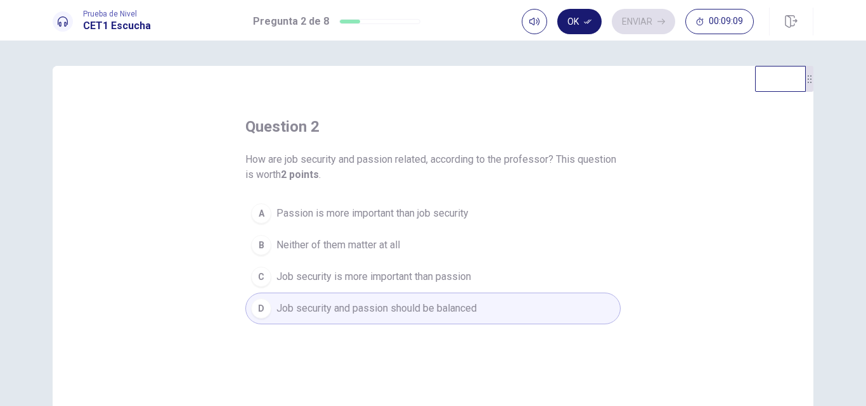
click at [585, 21] on icon "button" at bounding box center [588, 22] width 8 height 8
click at [650, 26] on button "Enviar" at bounding box center [642, 21] width 63 height 25
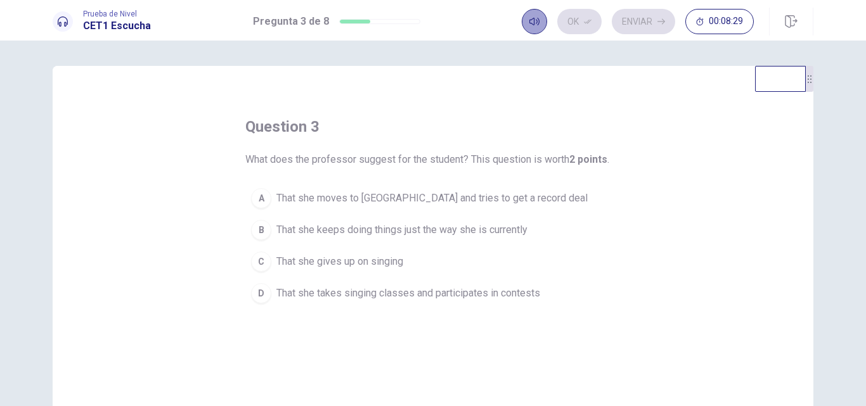
click at [535, 26] on icon "button" at bounding box center [534, 21] width 10 height 10
click at [371, 296] on span "That she takes singing classes and participates in contests" at bounding box center [408, 293] width 264 height 15
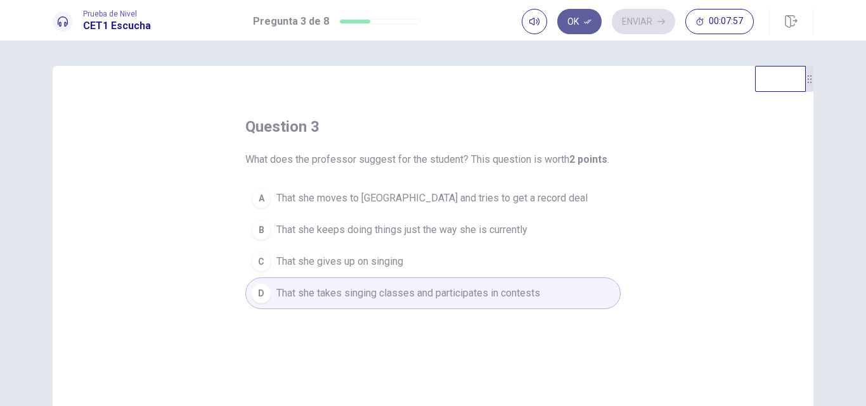
click at [585, 23] on icon "button" at bounding box center [588, 22] width 8 height 8
click at [623, 23] on button "Enviar" at bounding box center [642, 21] width 63 height 25
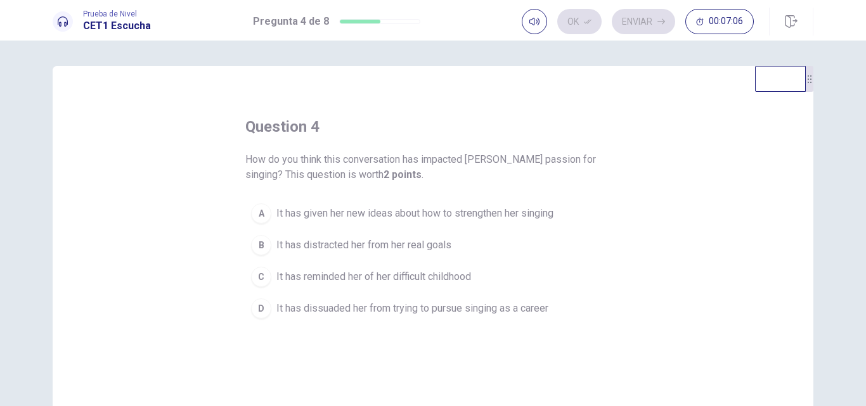
click at [477, 214] on span "It has given her new ideas about how to strengthen her singing" at bounding box center [414, 213] width 277 height 15
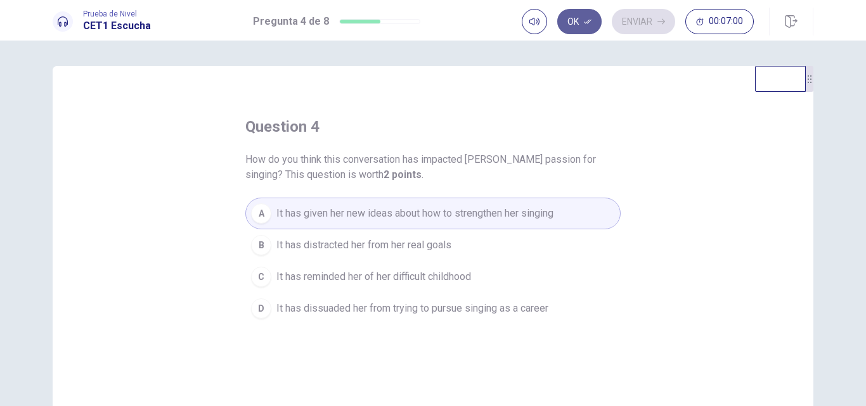
click at [584, 18] on icon "button" at bounding box center [588, 22] width 8 height 8
click at [648, 22] on button "Enviar" at bounding box center [642, 21] width 63 height 25
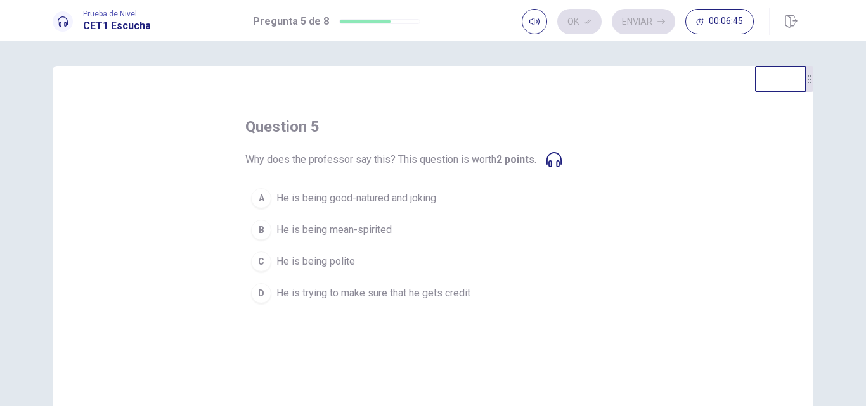
click at [416, 203] on span "He is being good-natured and joking" at bounding box center [356, 198] width 160 height 15
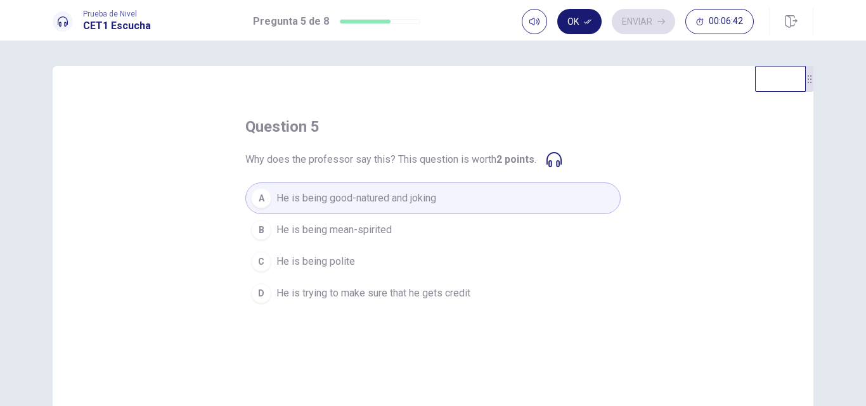
click at [577, 21] on button "Ok" at bounding box center [579, 21] width 44 height 25
click at [654, 22] on button "Enviar" at bounding box center [642, 21] width 63 height 25
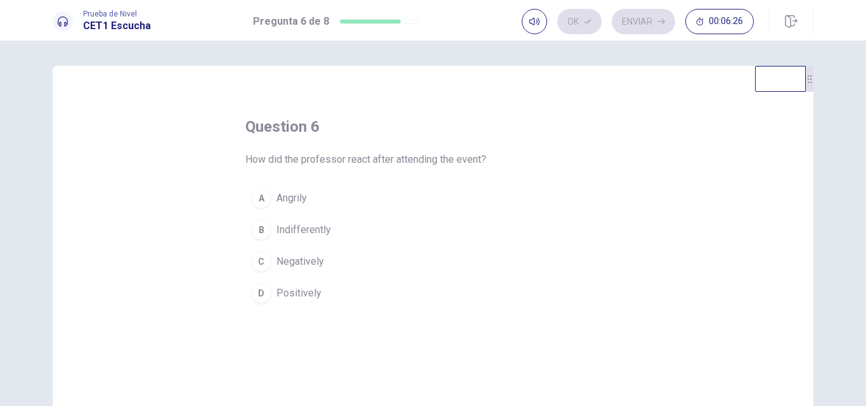
click at [319, 298] on button "D Positively" at bounding box center [432, 294] width 375 height 32
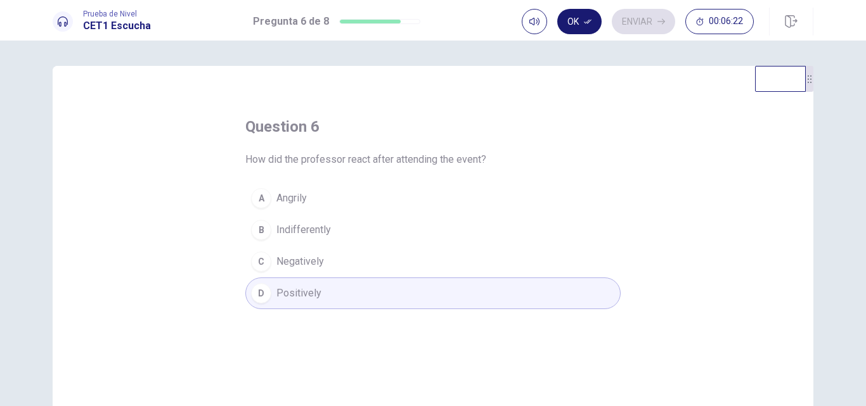
click at [587, 26] on button "Ok" at bounding box center [579, 21] width 44 height 25
click at [644, 23] on button "Enviar" at bounding box center [642, 21] width 63 height 25
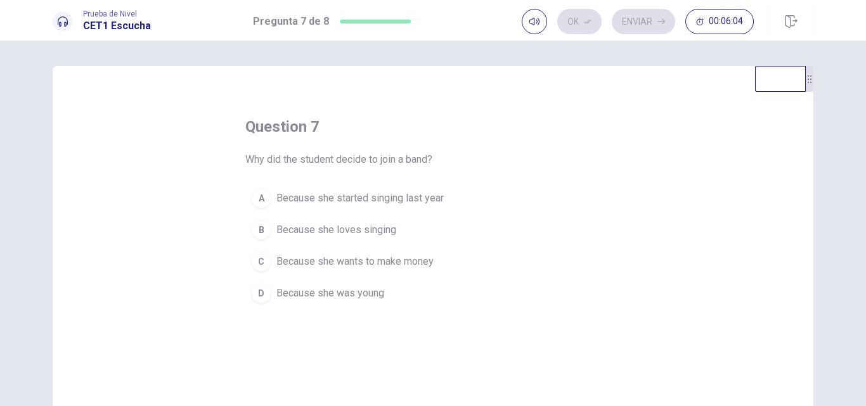
click at [385, 229] on span "Because she loves singing" at bounding box center [336, 229] width 120 height 15
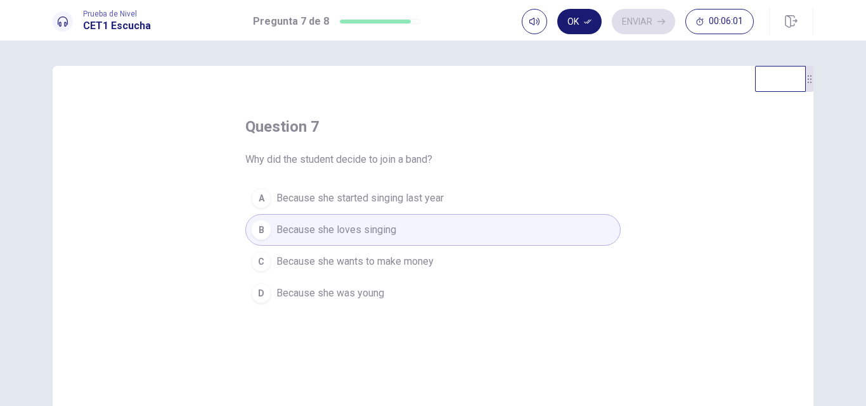
click at [574, 23] on button "Ok" at bounding box center [579, 21] width 44 height 25
click at [630, 24] on button "Enviar" at bounding box center [642, 21] width 63 height 25
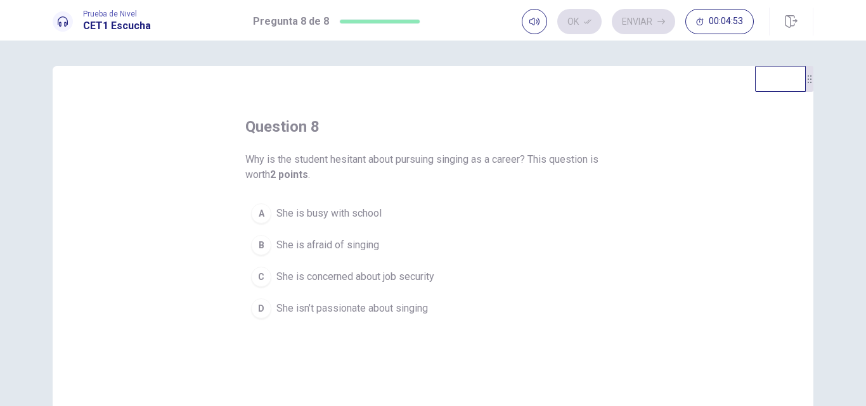
click at [398, 285] on button "C She is concerned about job security" at bounding box center [432, 277] width 375 height 32
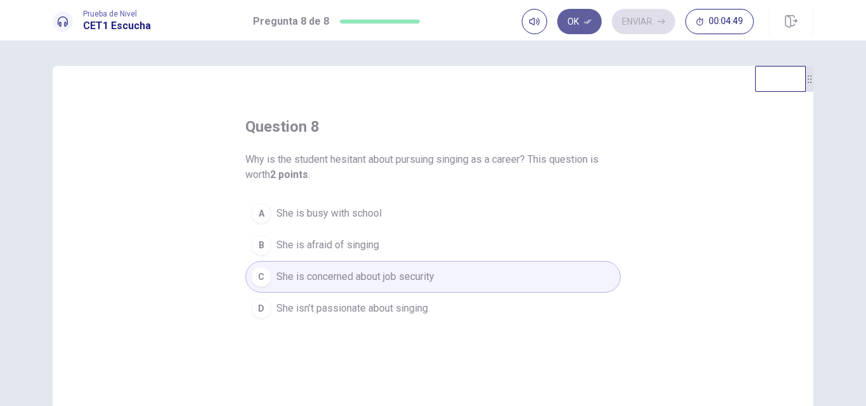
click at [574, 20] on button "Ok" at bounding box center [579, 21] width 44 height 25
click at [634, 21] on button "Enviar" at bounding box center [642, 21] width 63 height 25
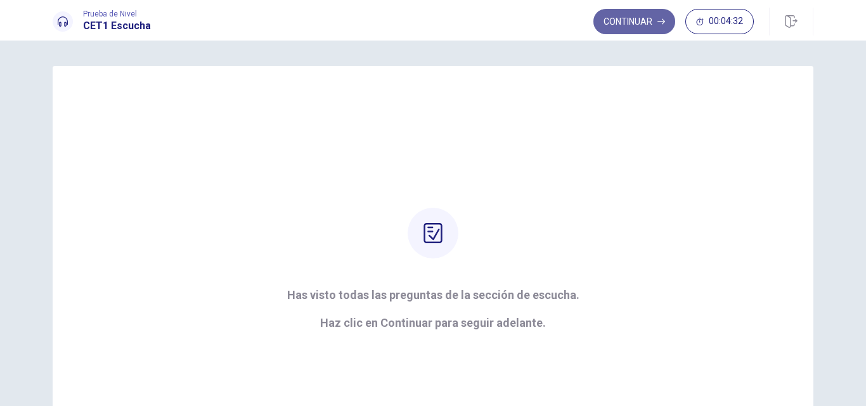
click at [634, 21] on button "Continuar" at bounding box center [634, 21] width 82 height 25
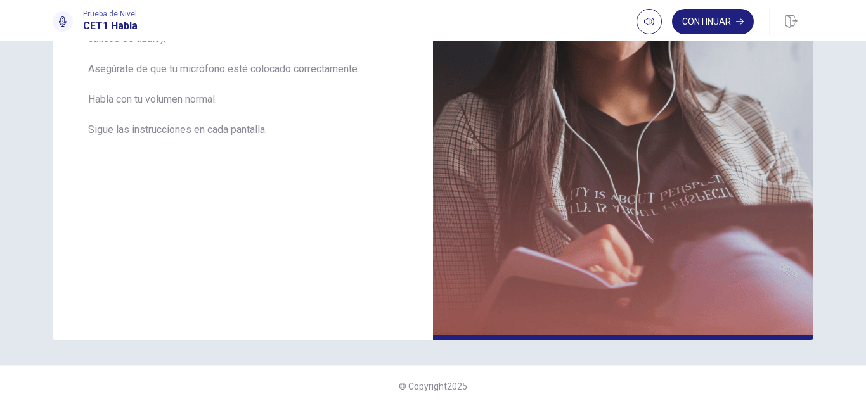
scroll to position [122, 0]
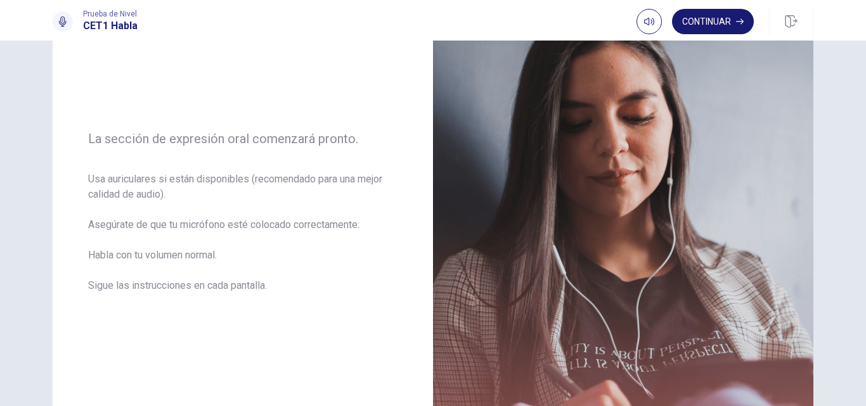
click at [716, 21] on button "Continuar" at bounding box center [713, 21] width 82 height 25
click at [716, 21] on div "Continuar" at bounding box center [694, 21] width 117 height 25
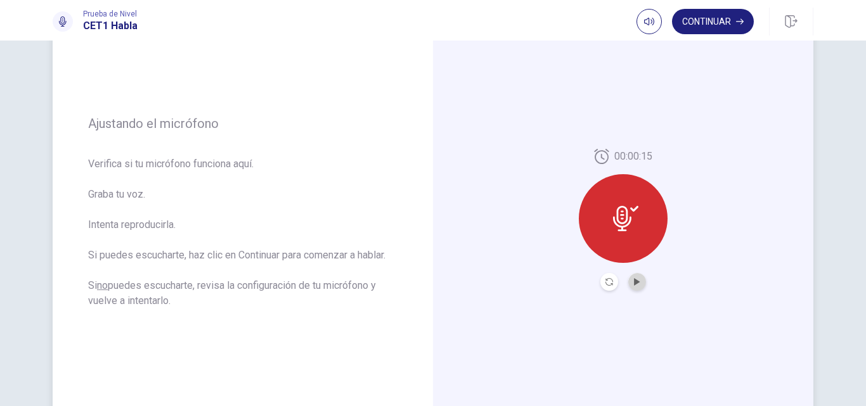
click at [637, 274] on button "Play Audio" at bounding box center [637, 282] width 18 height 18
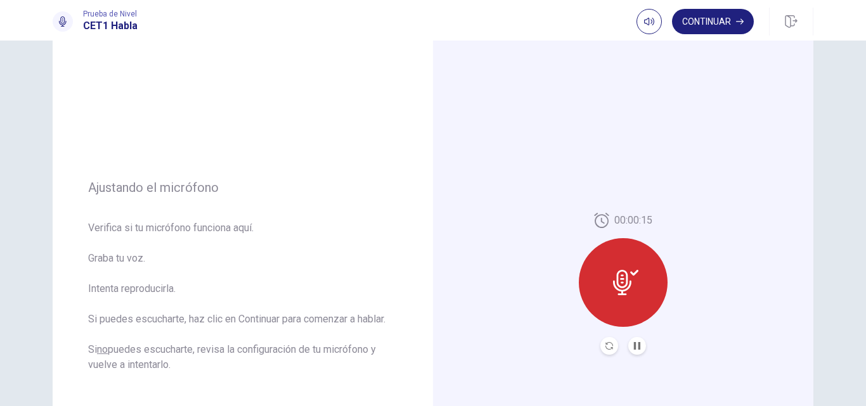
scroll to position [0, 0]
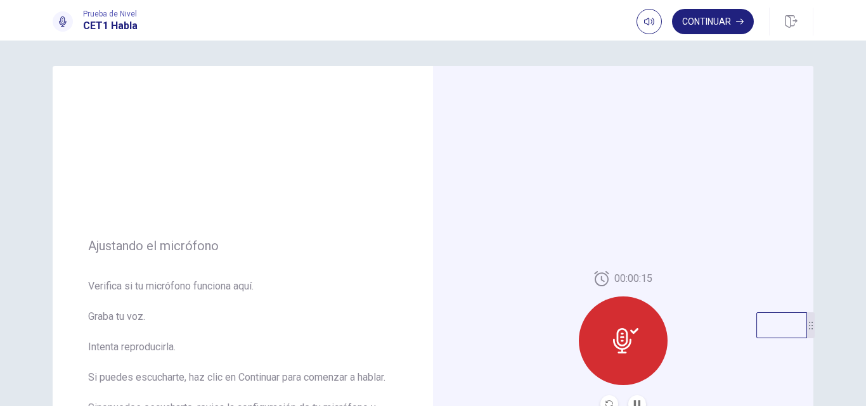
drag, startPoint x: 778, startPoint y: 87, endPoint x: 782, endPoint y: 336, distance: 249.7
click at [782, 336] on video at bounding box center [781, 325] width 51 height 26
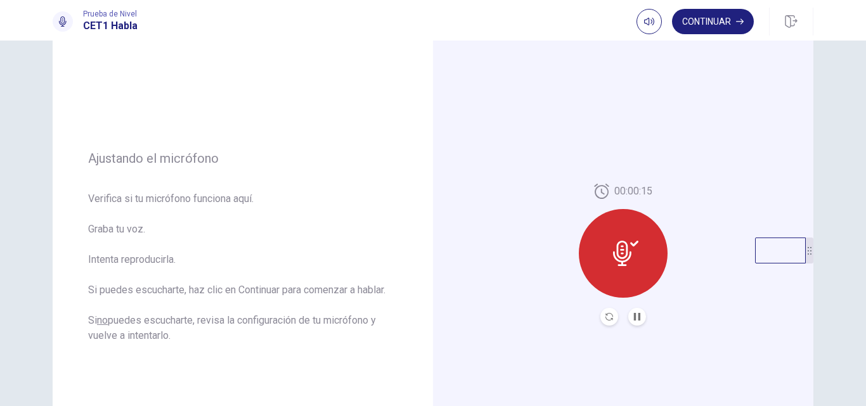
scroll to position [139, 0]
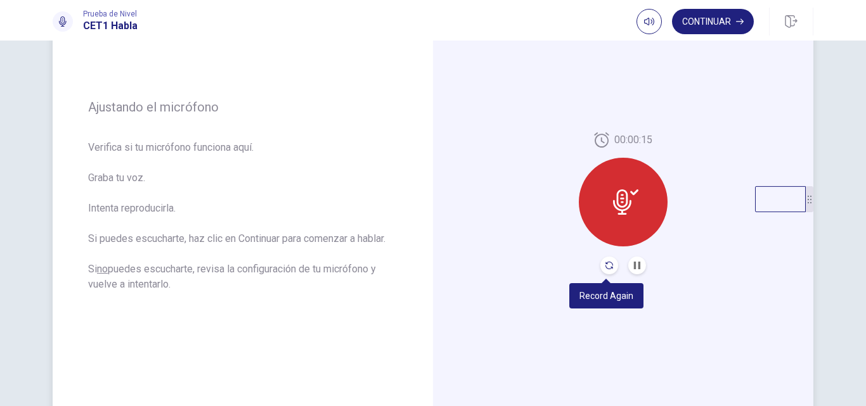
click at [607, 265] on icon "Record Again" at bounding box center [609, 266] width 8 height 8
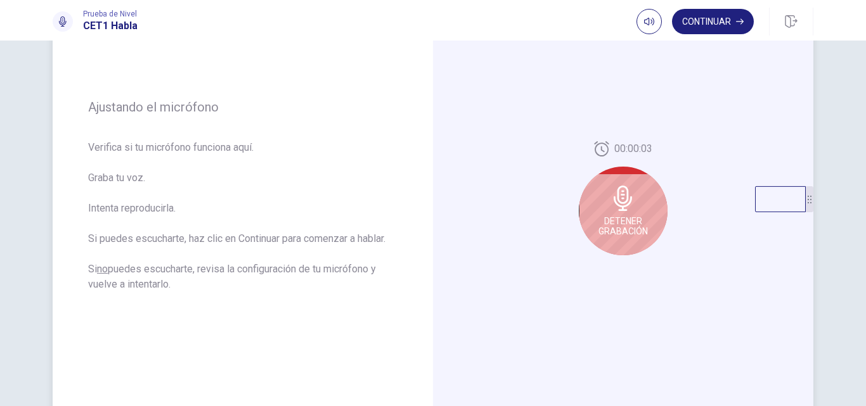
click at [622, 214] on div "Detener Grabación" at bounding box center [622, 211] width 89 height 89
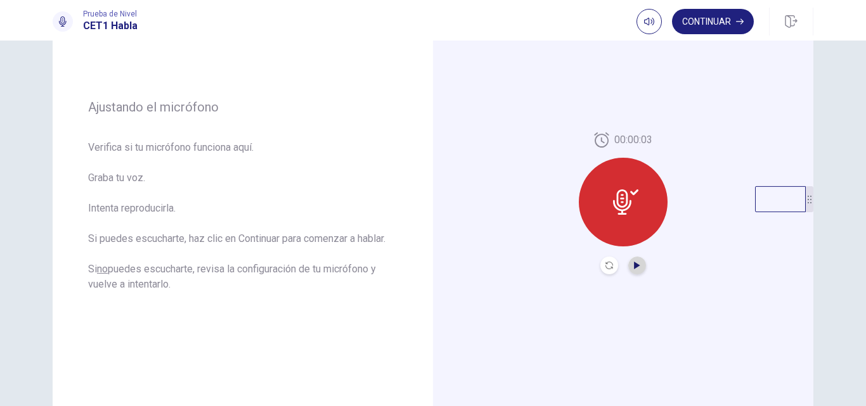
click at [635, 265] on icon "Play Audio" at bounding box center [637, 266] width 6 height 8
click at [606, 269] on button "Record Again" at bounding box center [609, 266] width 18 height 18
click at [636, 267] on icon "Play Audio" at bounding box center [637, 266] width 8 height 8
click at [691, 28] on button "Continuar" at bounding box center [713, 21] width 82 height 25
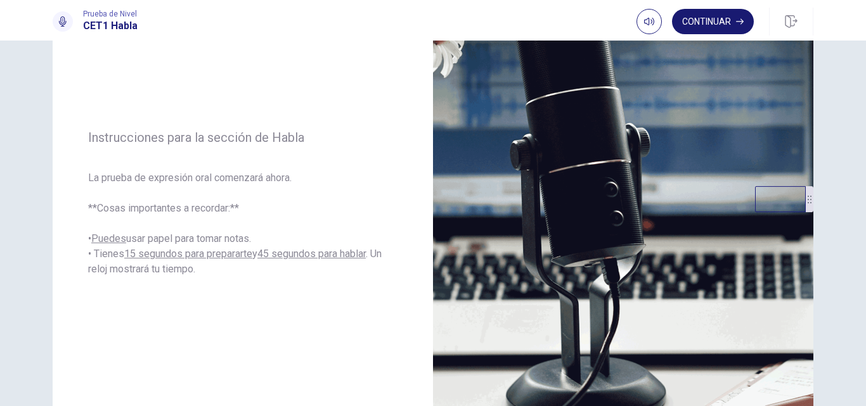
click at [691, 28] on button "Continuar" at bounding box center [713, 21] width 82 height 25
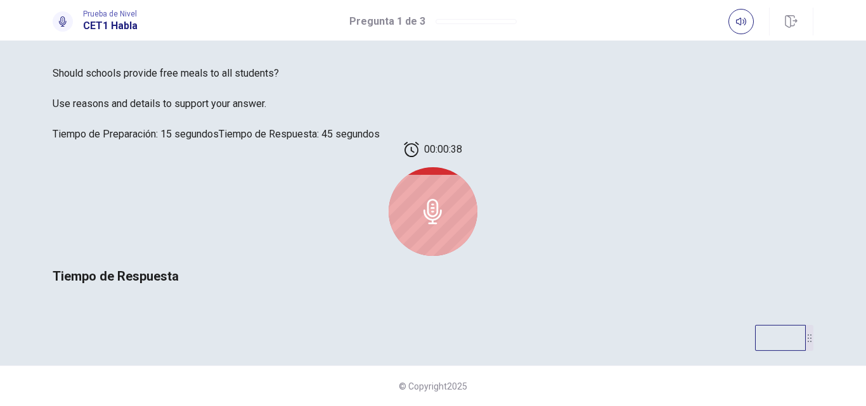
scroll to position [105, 0]
click at [445, 224] on icon at bounding box center [432, 211] width 25 height 25
click at [740, 22] on icon "button" at bounding box center [741, 21] width 10 height 10
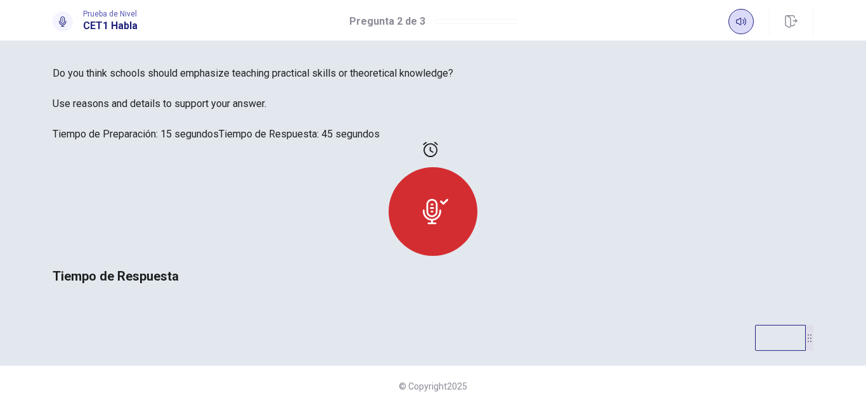
scroll to position [96, 0]
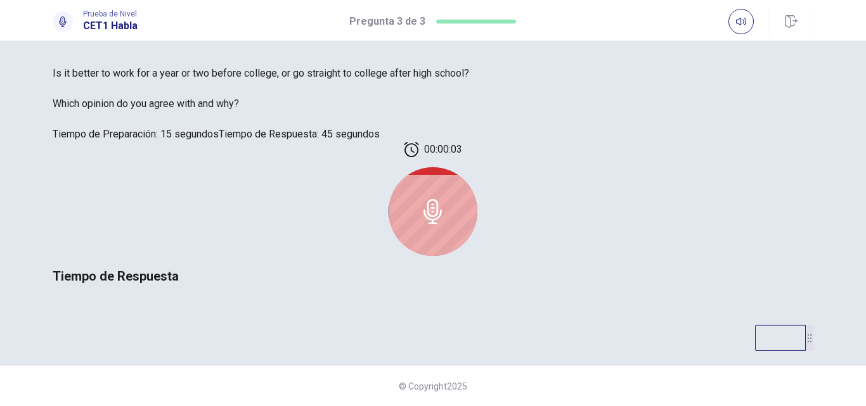
click at [477, 256] on div at bounding box center [432, 211] width 89 height 89
click at [445, 224] on icon at bounding box center [432, 211] width 25 height 25
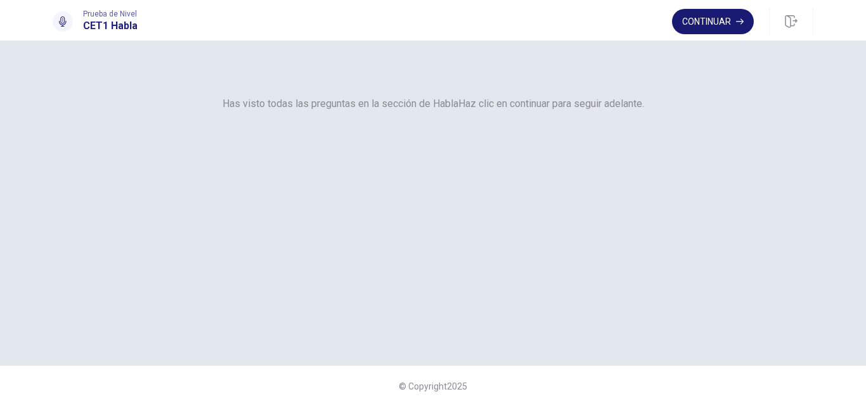
scroll to position [55, 0]
click at [704, 27] on button "Continuar" at bounding box center [713, 21] width 82 height 25
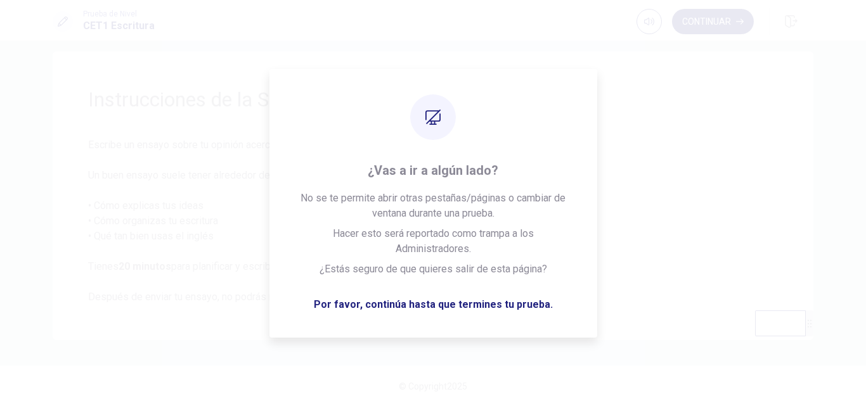
scroll to position [15, 0]
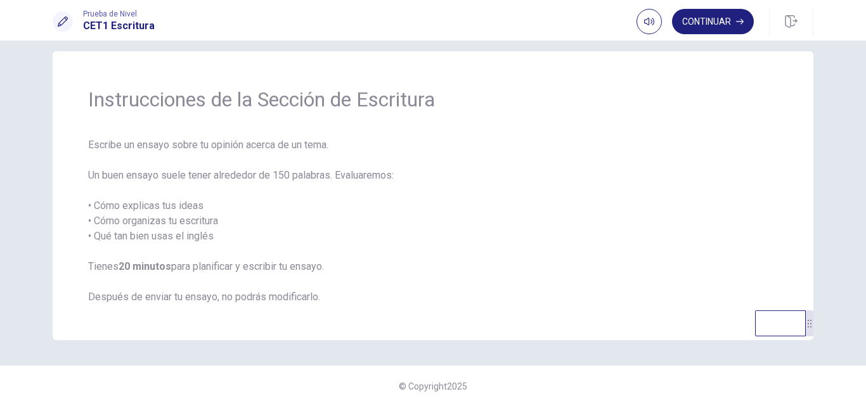
click at [690, 53] on div "Instrucciones de la Sección de Escritura Escribe un ensayo sobre tu opinión ace…" at bounding box center [433, 195] width 760 height 289
click at [722, 25] on button "Continuar" at bounding box center [713, 21] width 82 height 25
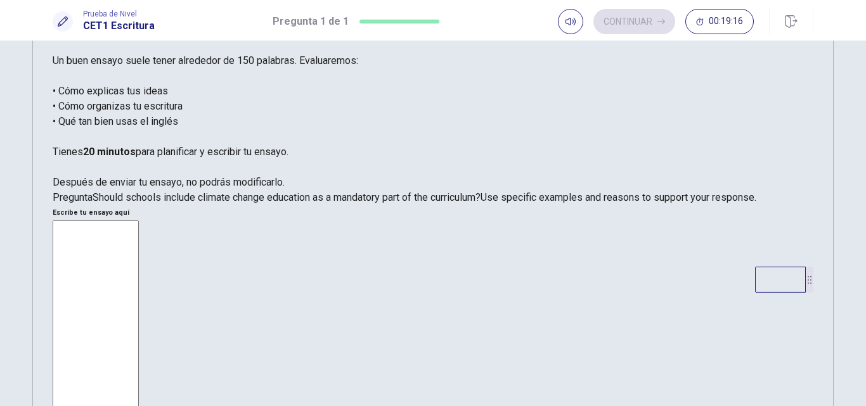
scroll to position [34, 0]
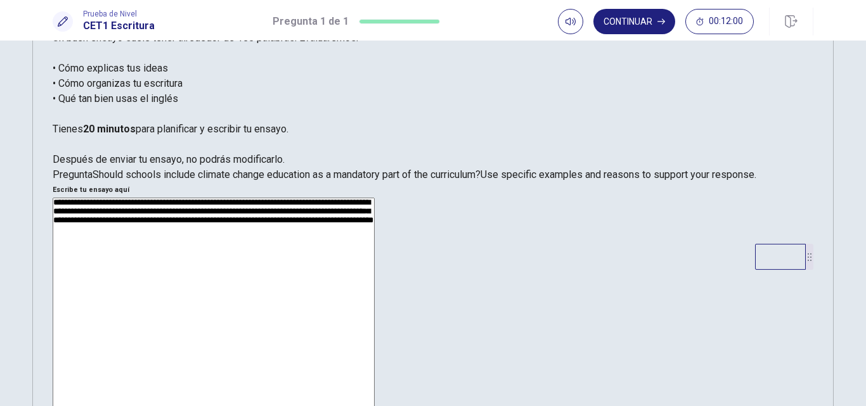
scroll to position [87, 0]
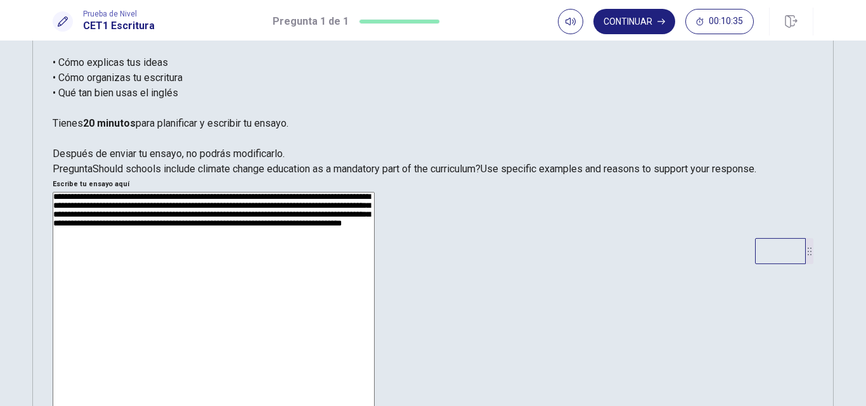
type textarea "**********"
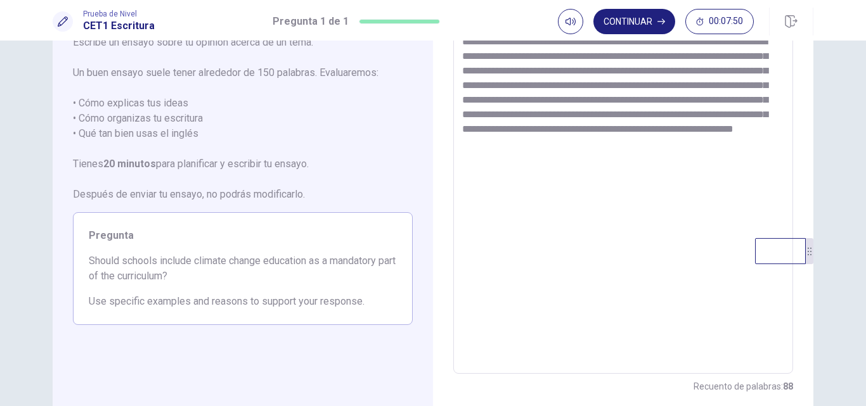
scroll to position [122, 0]
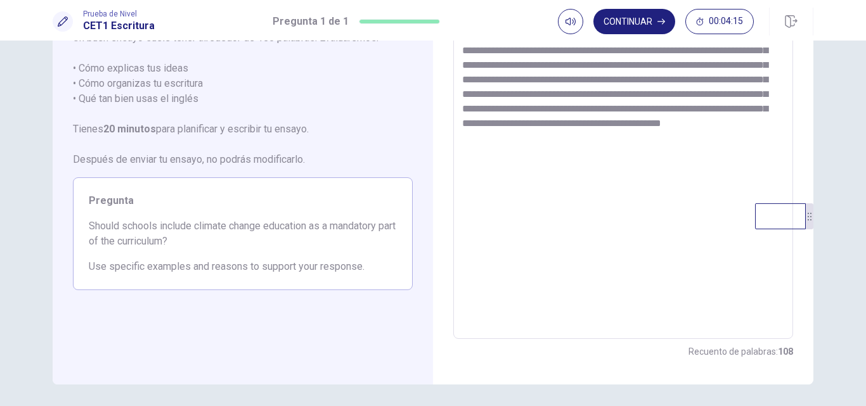
drag, startPoint x: 677, startPoint y: 138, endPoint x: 686, endPoint y: 141, distance: 9.4
click at [677, 138] on textarea "**********" at bounding box center [623, 163] width 322 height 329
click at [572, 155] on textarea "**********" at bounding box center [623, 163] width 322 height 329
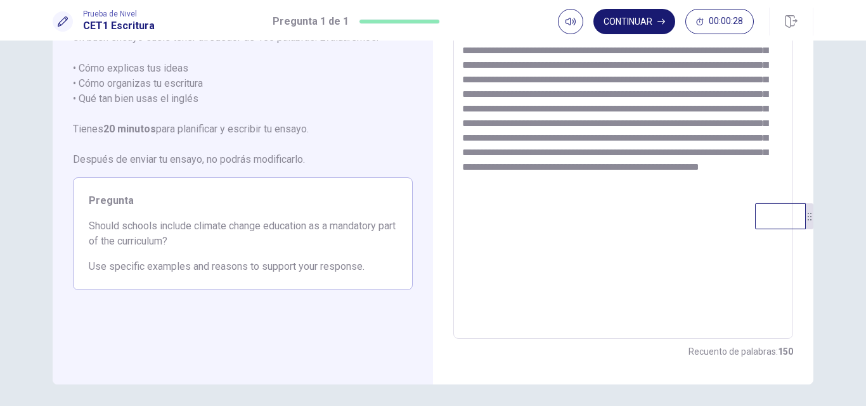
type textarea "**********"
click at [629, 27] on button "Continuar" at bounding box center [634, 21] width 82 height 25
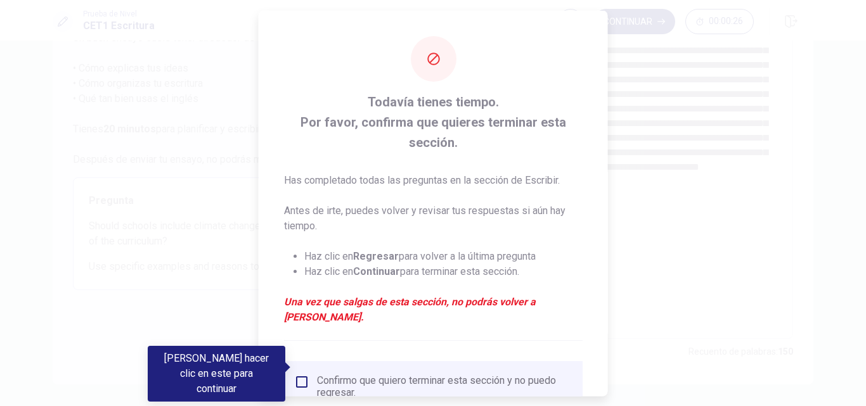
click at [666, 190] on div at bounding box center [433, 203] width 866 height 406
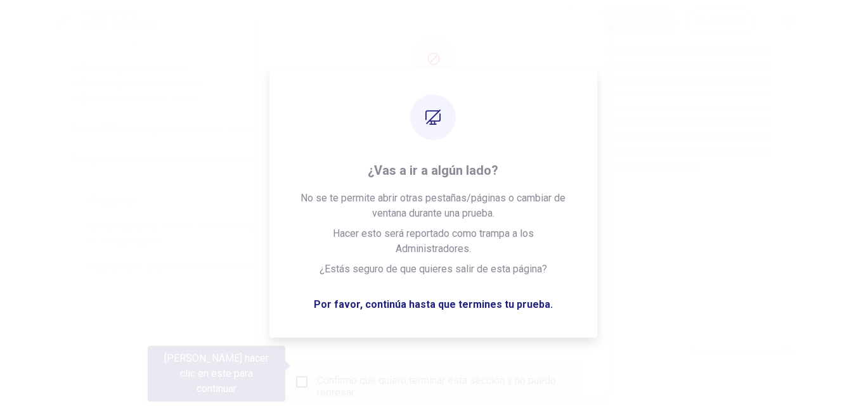
click at [627, 179] on div at bounding box center [433, 203] width 866 height 406
click at [220, 160] on div at bounding box center [433, 203] width 866 height 406
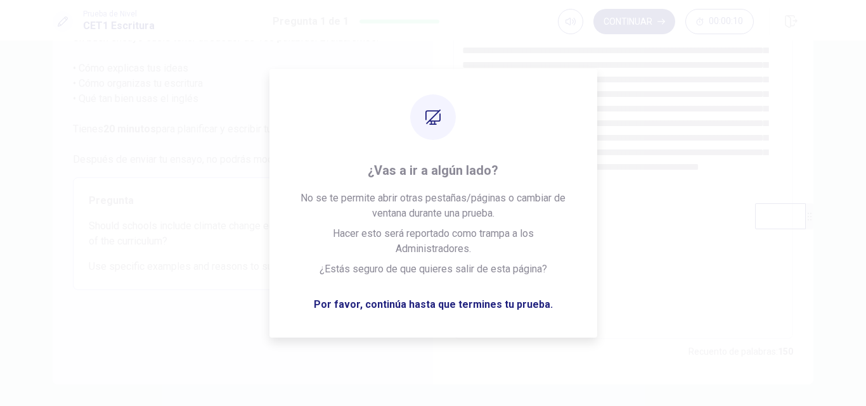
scroll to position [49, 0]
click at [661, 153] on textarea "**********" at bounding box center [623, 236] width 322 height 329
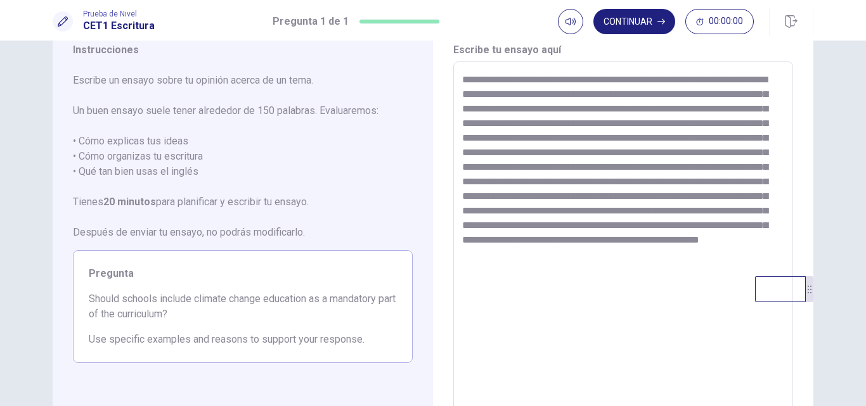
click at [638, 19] on div "Se te ha acabado el tiempo. Tu tiempo ha terminado. Esta es el final de la secc…" at bounding box center [433, 203] width 866 height 406
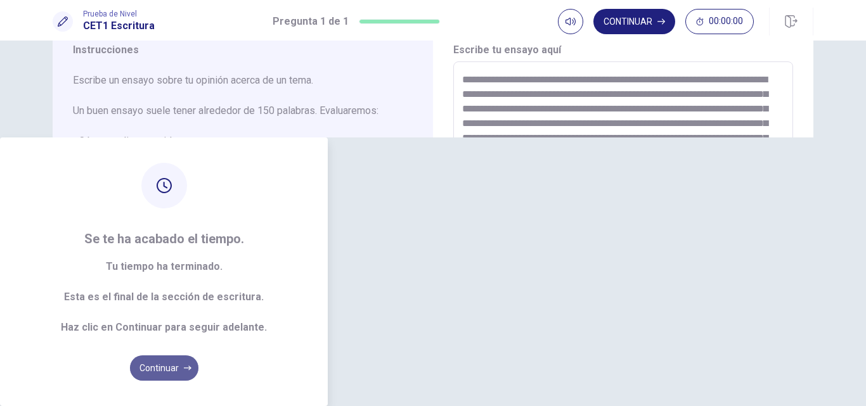
click at [198, 355] on button "Continuar" at bounding box center [164, 367] width 68 height 25
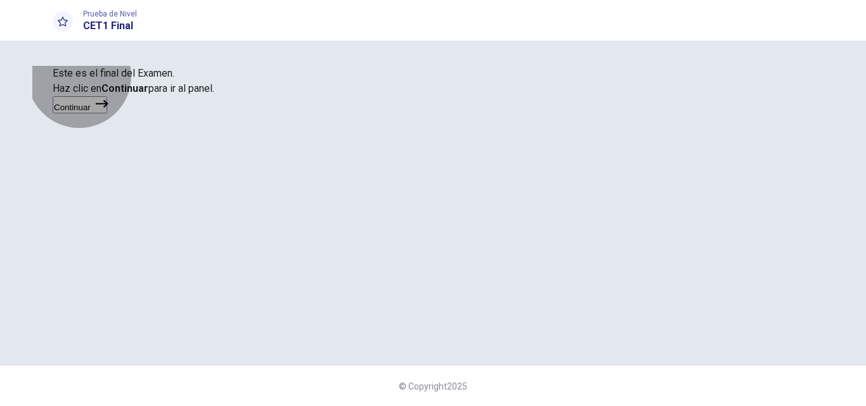
click at [107, 113] on button "Continuar" at bounding box center [80, 104] width 54 height 17
